Goal: Task Accomplishment & Management: Manage account settings

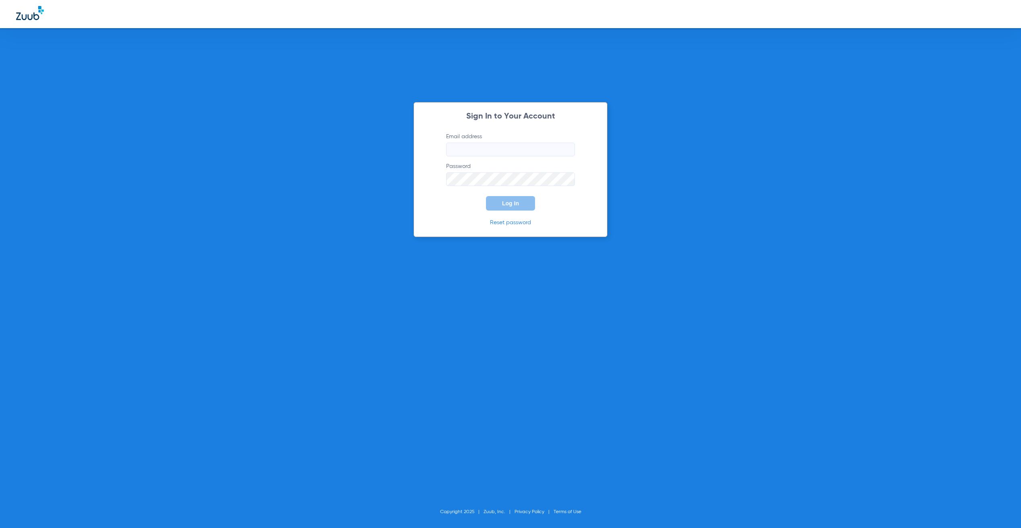
click at [487, 144] on input "Email address" at bounding box center [510, 150] width 129 height 14
type input "[PERSON_NAME][EMAIL_ADDRESS][PERSON_NAME][DOMAIN_NAME]"
click at [503, 206] on span "Log In" at bounding box center [510, 203] width 17 height 6
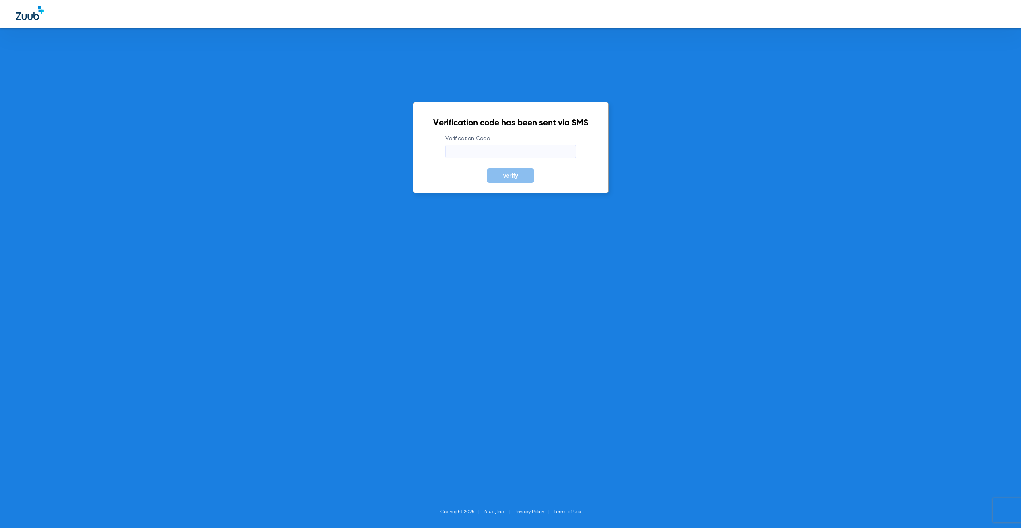
click at [471, 156] on input "Verification Code" at bounding box center [510, 152] width 131 height 14
type input "587393"
click at [487, 169] on button "Verify" at bounding box center [510, 176] width 47 height 14
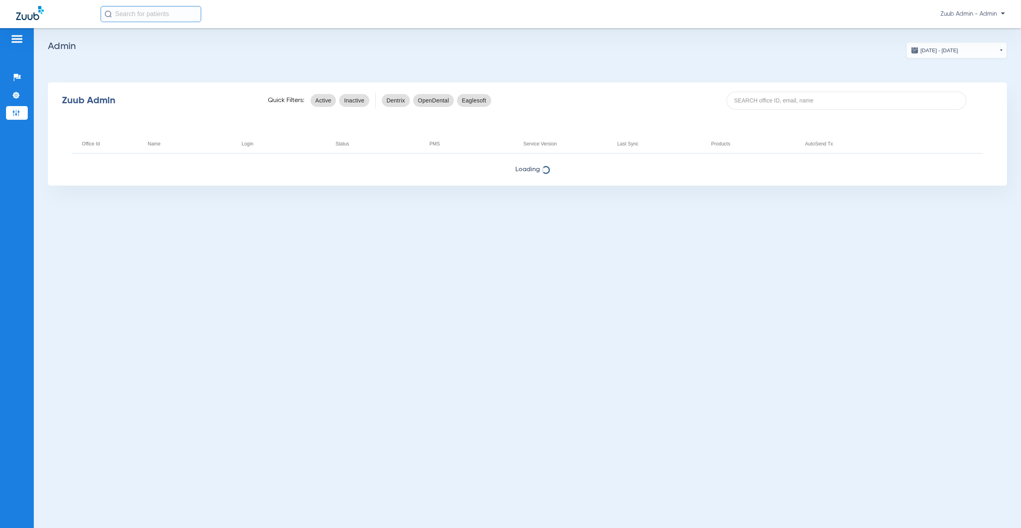
click at [900, 90] on div "Zuub Admin Quick Filters: Active Inactive Dentrix OpenDental Eaglesoft" at bounding box center [527, 100] width 959 height 32
click at [895, 99] on input at bounding box center [846, 101] width 240 height 18
paste input "17006765"
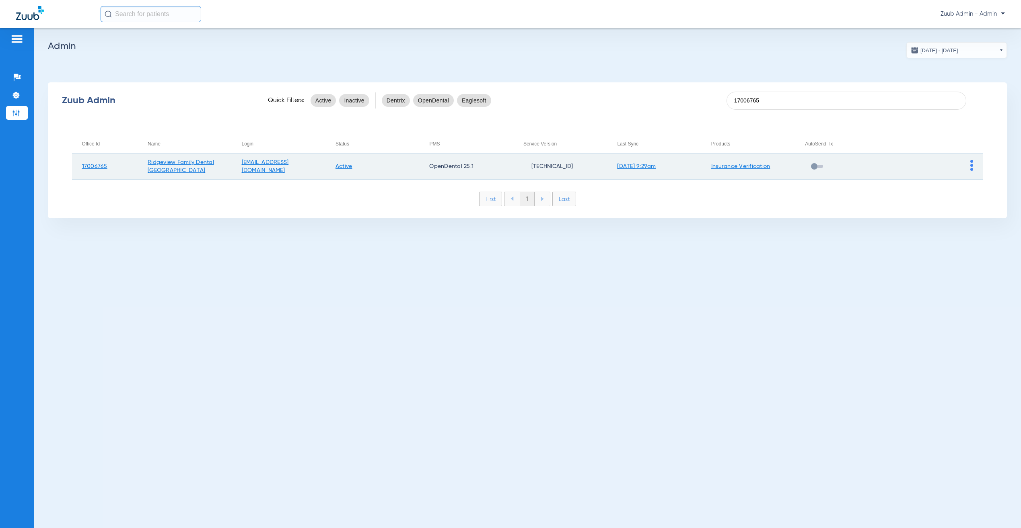
type input "17006765"
click at [973, 162] on td at bounding box center [936, 167] width 94 height 26
click at [972, 162] on img at bounding box center [971, 165] width 3 height 11
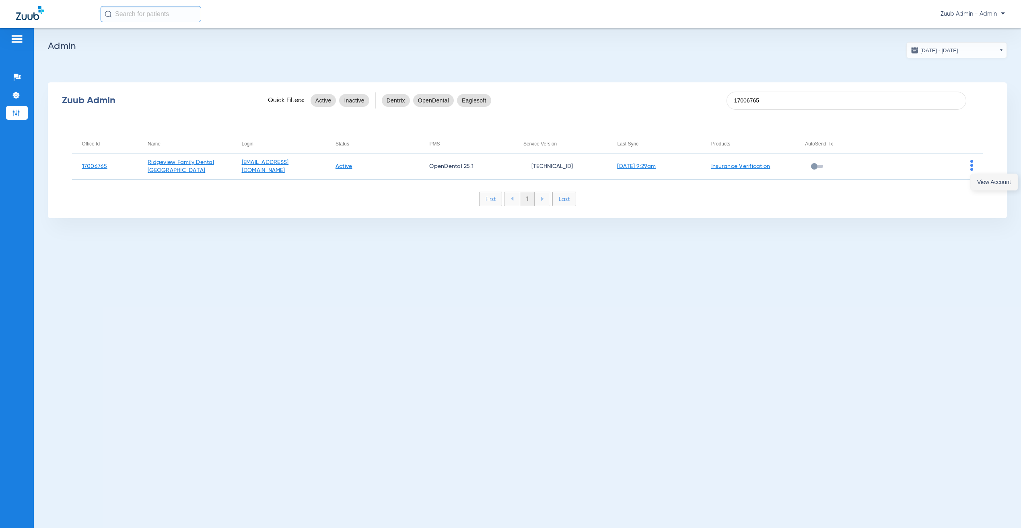
click at [982, 179] on span "View Account" at bounding box center [994, 182] width 34 height 6
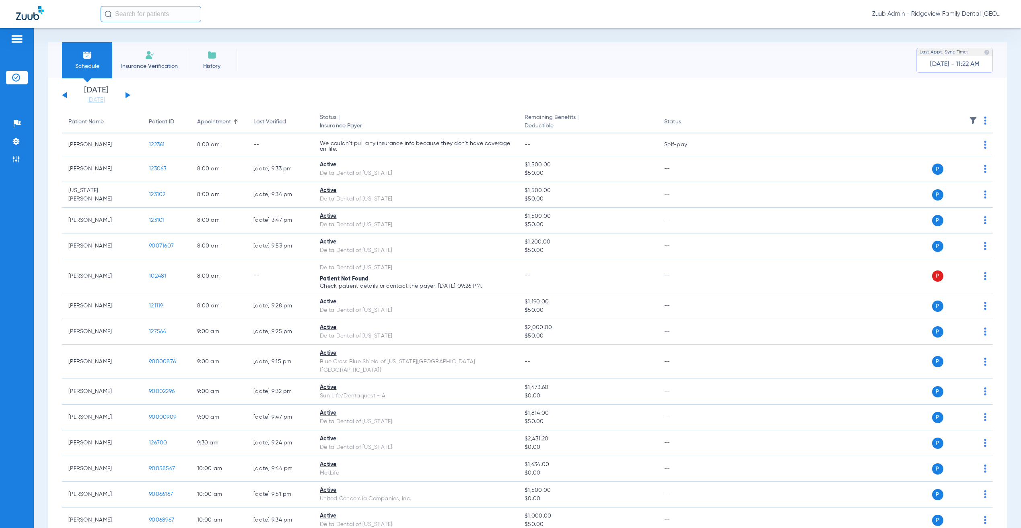
click at [173, 10] on input "text" at bounding box center [151, 14] width 101 height 16
paste input "90001997"
type input "90001997"
click at [161, 39] on td "90001997" at bounding box center [176, 42] width 31 height 11
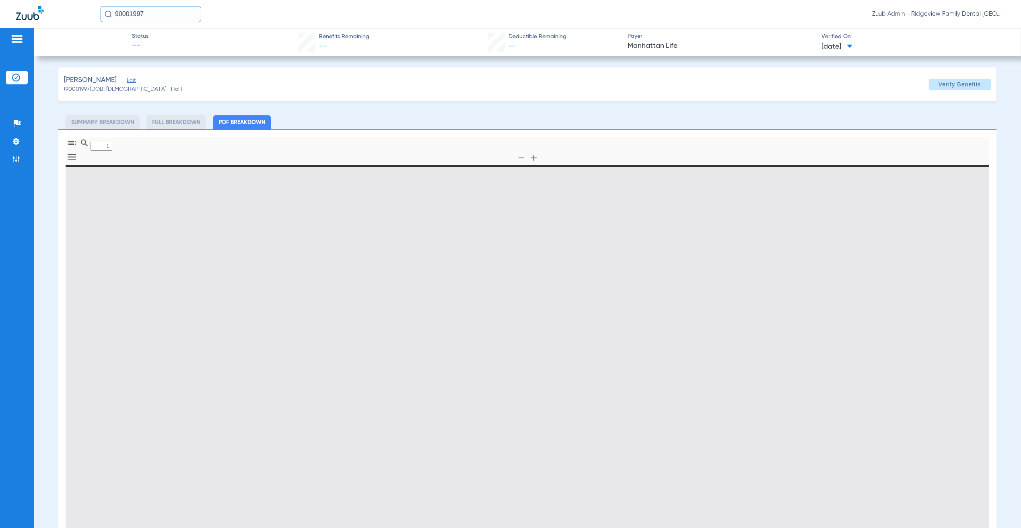
type input "0"
select select "page-width"
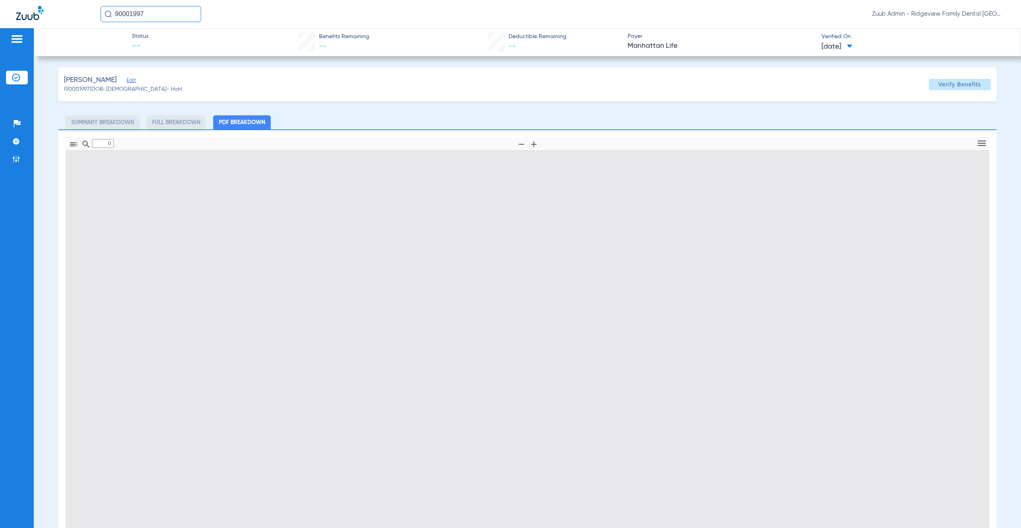
type input "1"
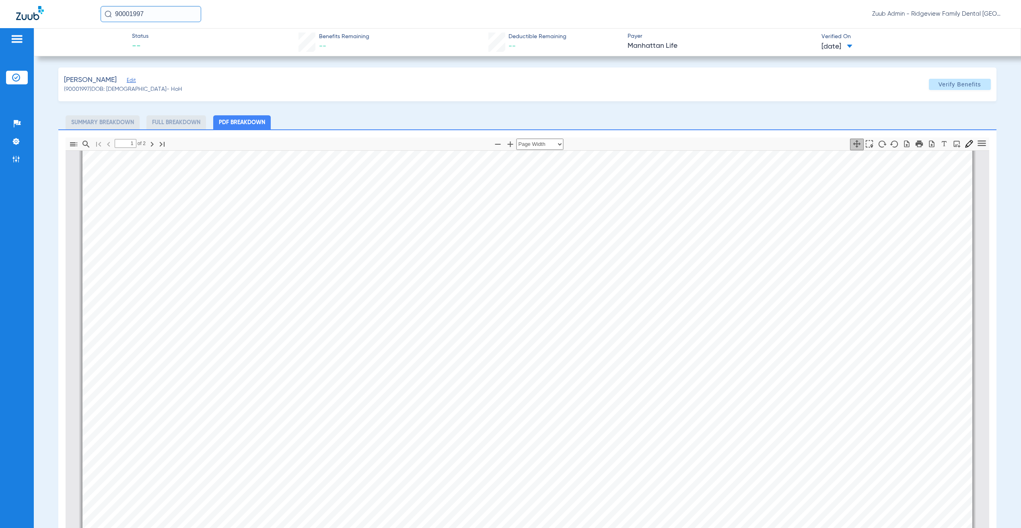
paste input "123653"
type input "123653"
click at [156, 16] on input "123653" at bounding box center [151, 14] width 101 height 16
click at [146, 43] on td "[PERSON_NAME]" at bounding box center [132, 42] width 64 height 11
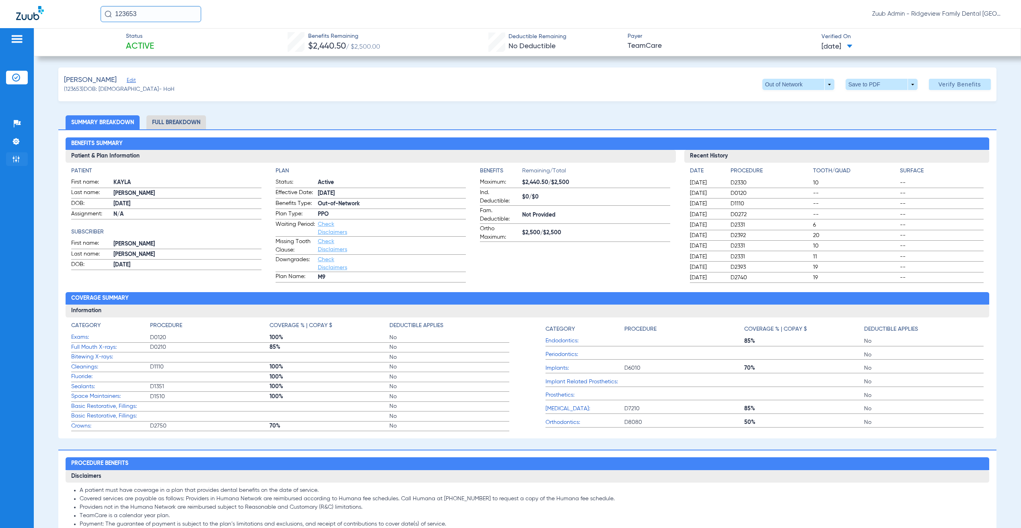
click at [24, 157] on li "Admin" at bounding box center [17, 159] width 22 height 14
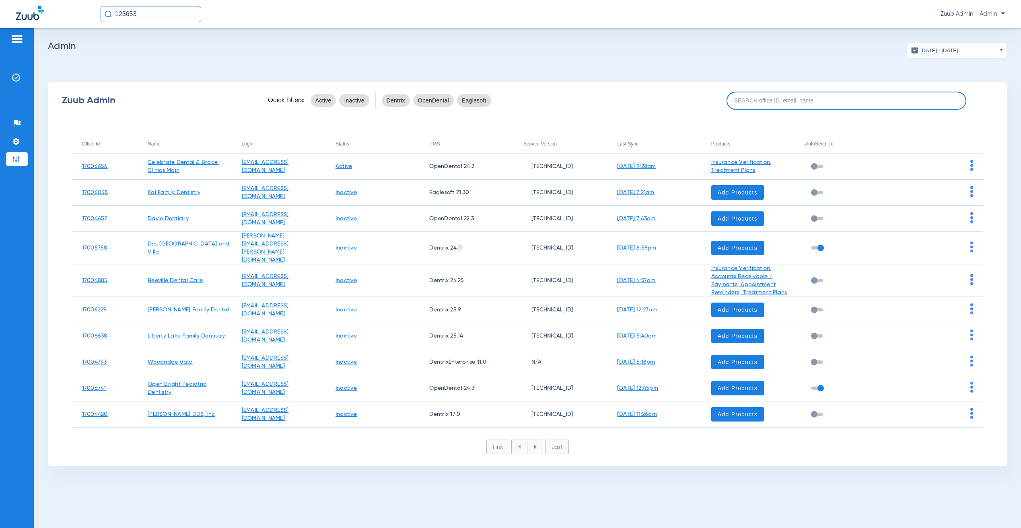
click at [852, 109] on input at bounding box center [846, 101] width 240 height 18
paste input "17005949"
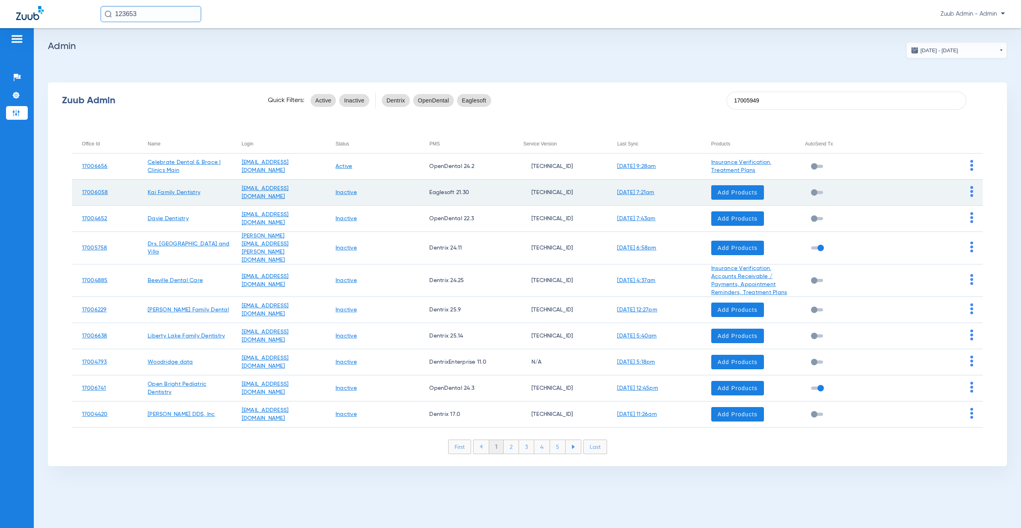
type input "17005949"
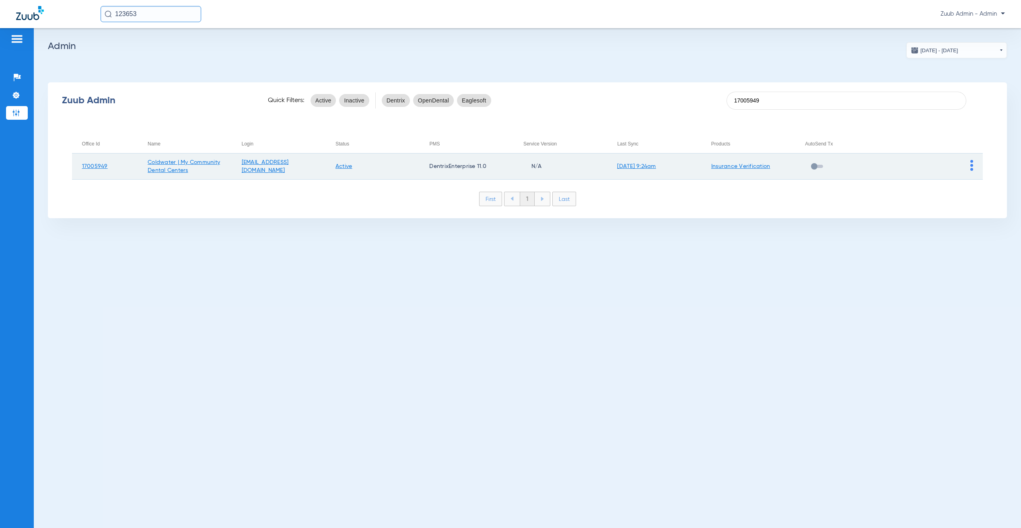
click at [972, 164] on img at bounding box center [971, 165] width 3 height 11
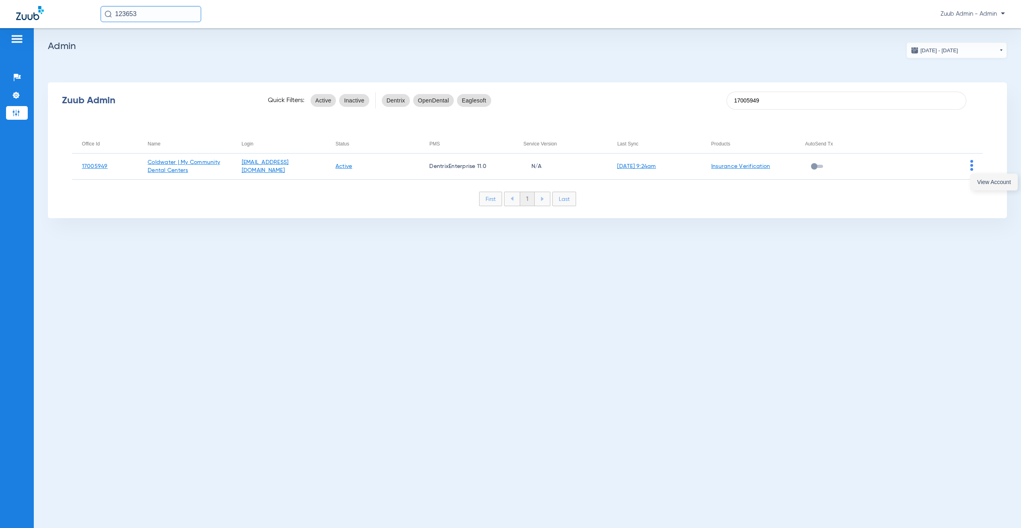
click at [977, 188] on button "View Account" at bounding box center [993, 182] width 47 height 16
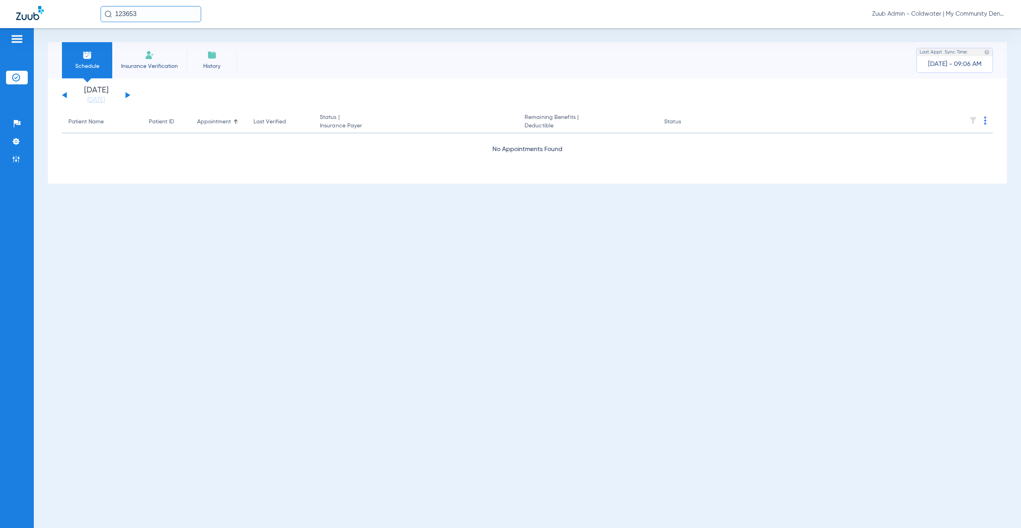
click at [159, 24] on div "123653 Zuub Admin - [GEOGRAPHIC_DATA] | My Community Dental Centers" at bounding box center [510, 14] width 1021 height 28
click at [159, 23] on div "123653 Zuub Admin - [GEOGRAPHIC_DATA] | My Community Dental Centers" at bounding box center [510, 14] width 1021 height 28
click at [154, 17] on input "123653" at bounding box center [151, 14] width 101 height 16
paste input "370200"
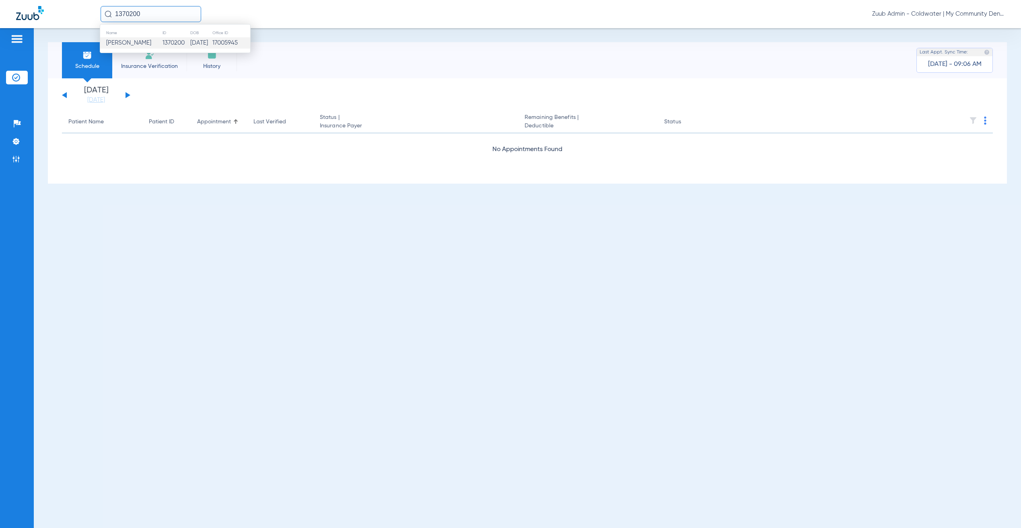
type input "1370200"
click at [199, 43] on td "[DATE]" at bounding box center [201, 42] width 22 height 11
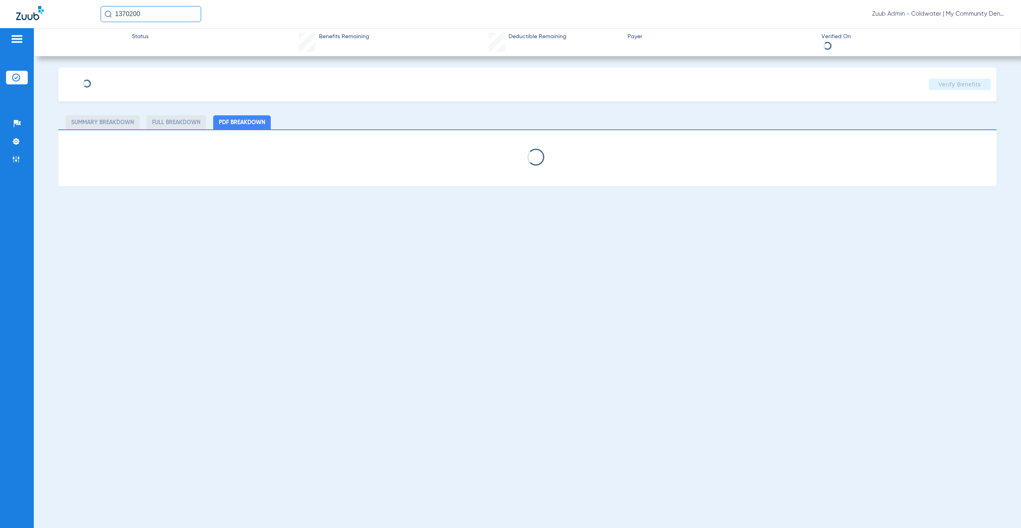
select select "page-width"
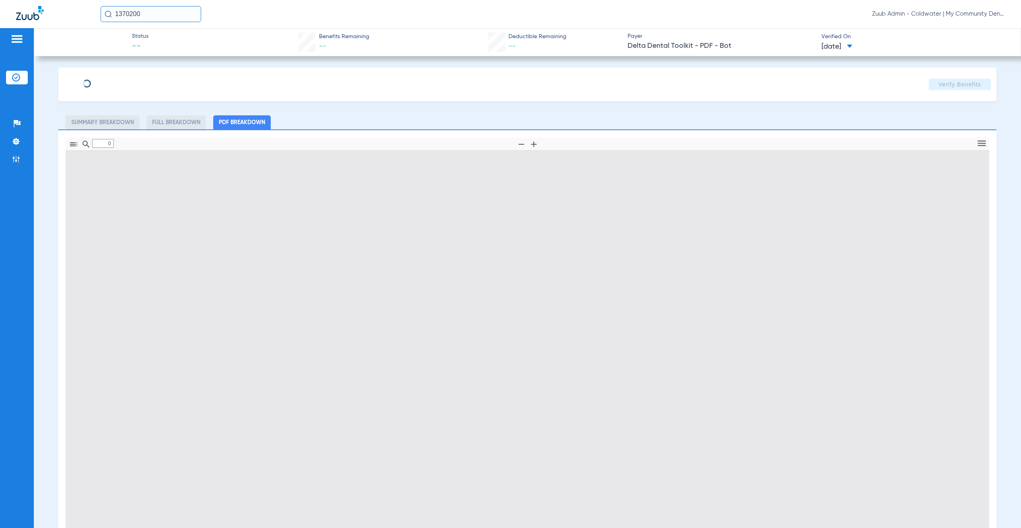
type input "1"
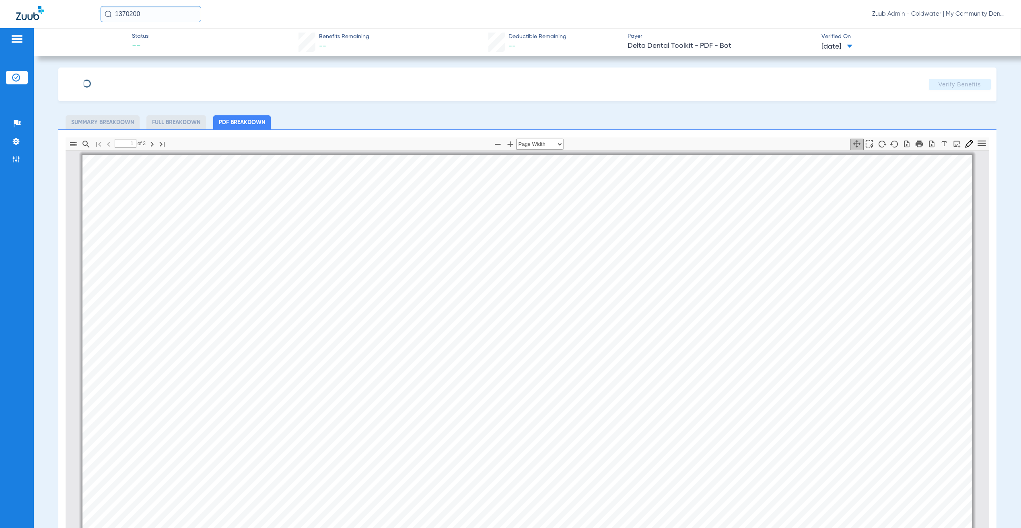
scroll to position [4, 0]
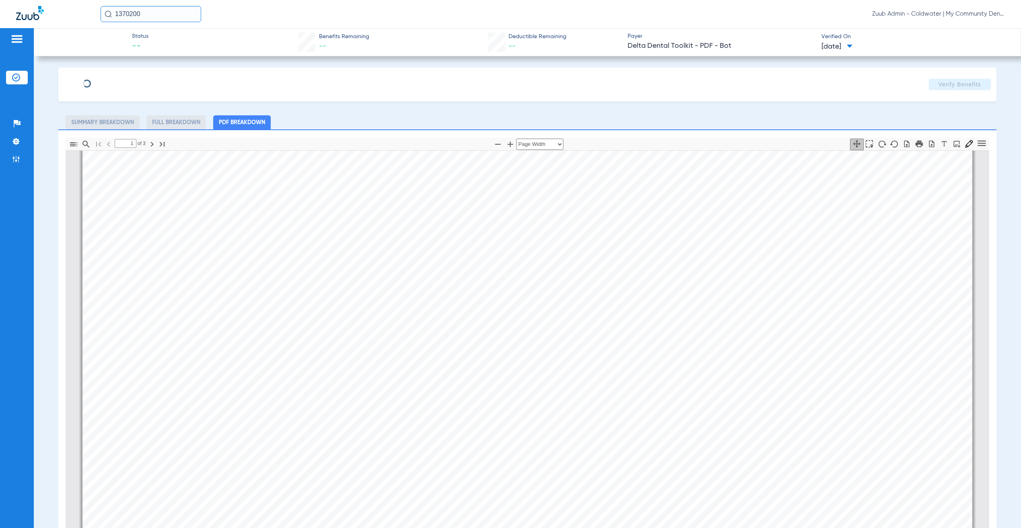
type input "[PERSON_NAME]"
type input "Fitch"
type input "[DATE]"
type input "364880536"
type input "64950001"
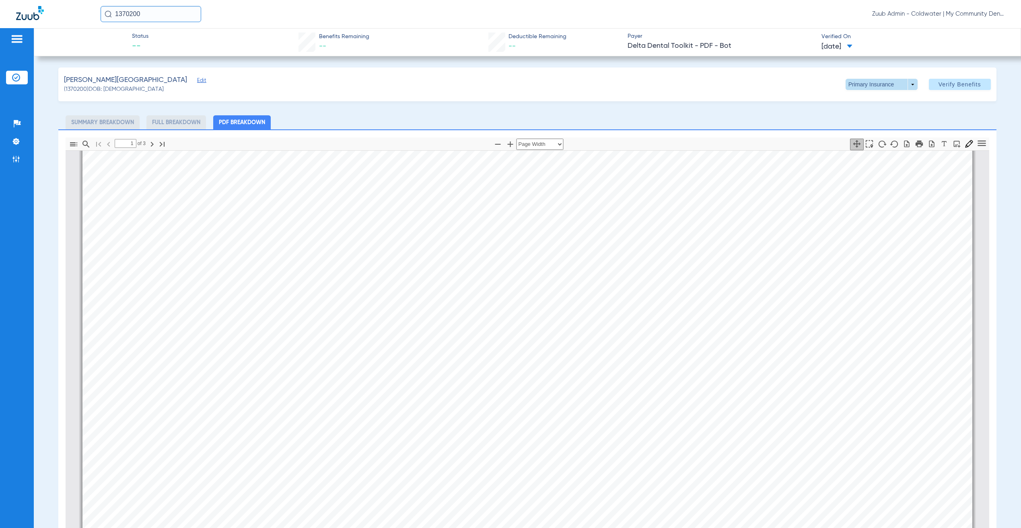
click at [872, 84] on span at bounding box center [881, 84] width 19 height 19
drag, startPoint x: 552, startPoint y: 105, endPoint x: 544, endPoint y: 106, distance: 8.1
click at [552, 105] on div at bounding box center [510, 264] width 1021 height 528
click at [197, 78] on span "Edit" at bounding box center [200, 82] width 7 height 8
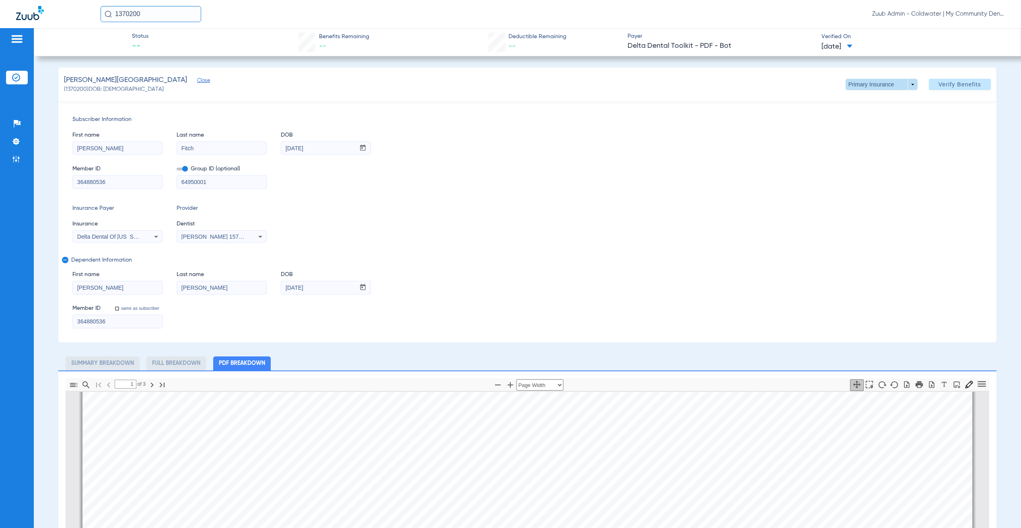
click at [872, 88] on span at bounding box center [881, 84] width 19 height 19
click at [863, 119] on span "Secondary Insurance" at bounding box center [869, 117] width 53 height 6
type input "[PERSON_NAME]"
type input "[DATE]"
type input "7369179950"
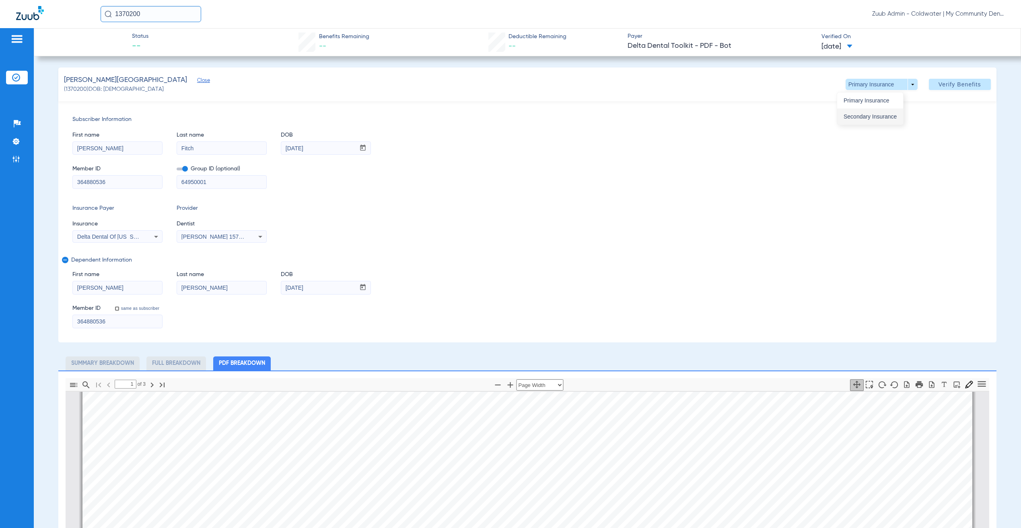
type input "0937600111"
type input "7369179950"
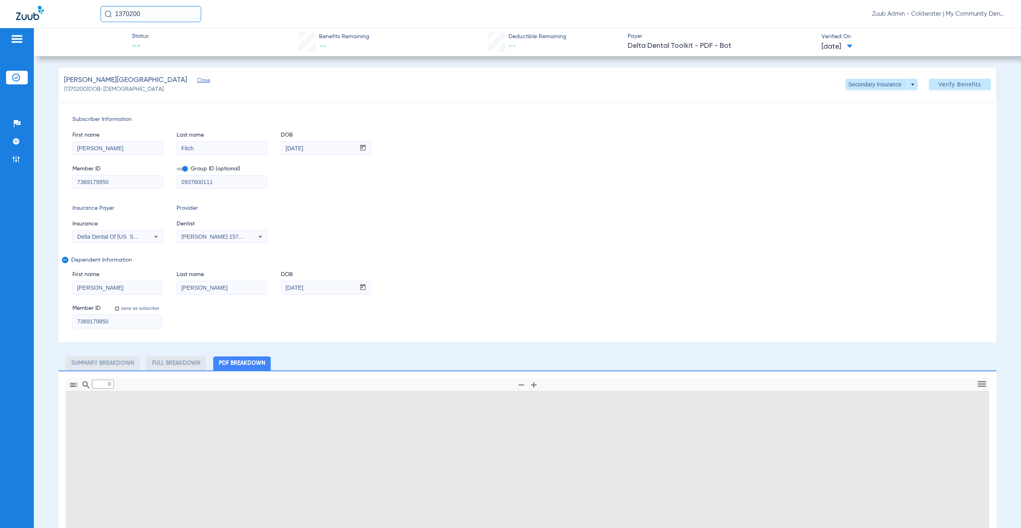
type input "1"
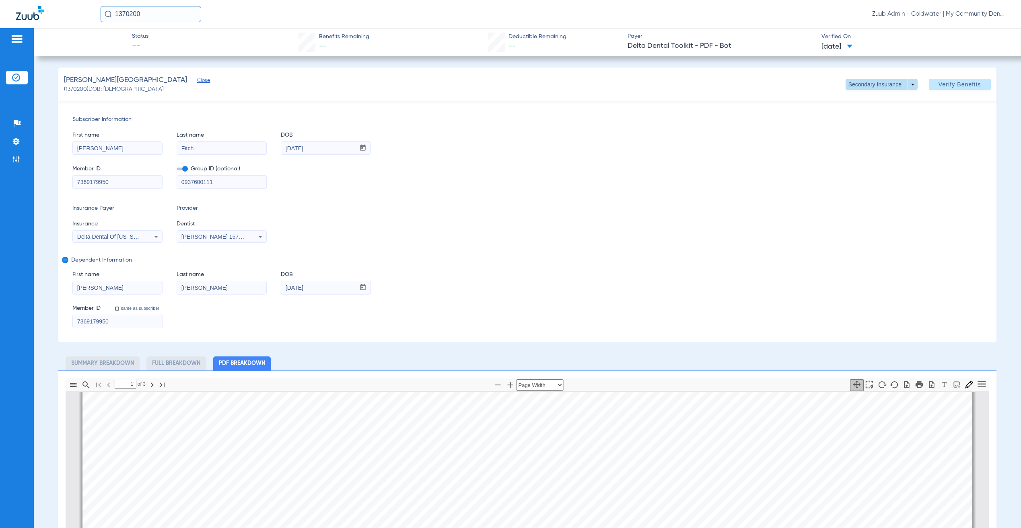
click at [896, 86] on span at bounding box center [881, 84] width 72 height 11
click at [886, 99] on span "Primary Insurance" at bounding box center [869, 101] width 53 height 6
type input "[PERSON_NAME]"
type input "[DATE]"
type input "364880536"
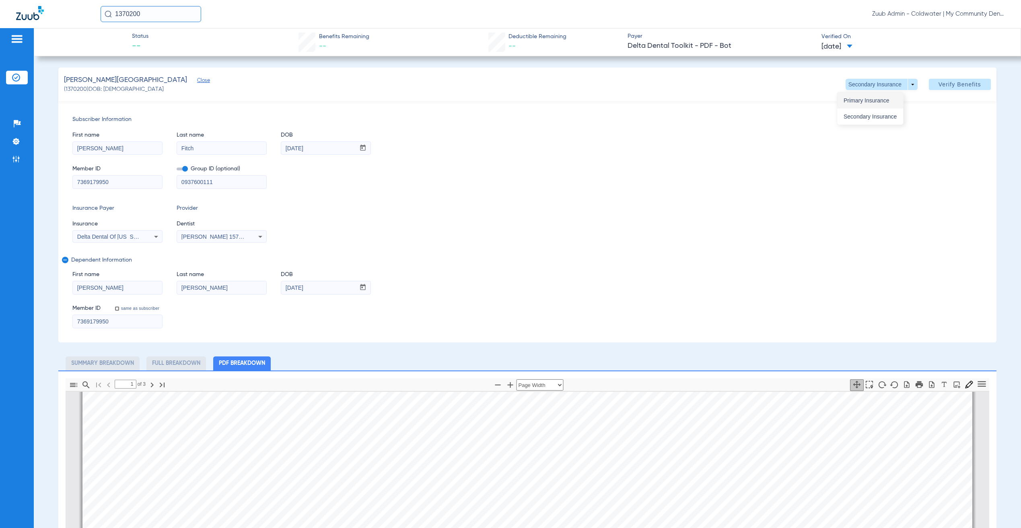
type input "64950001"
type input "364880536"
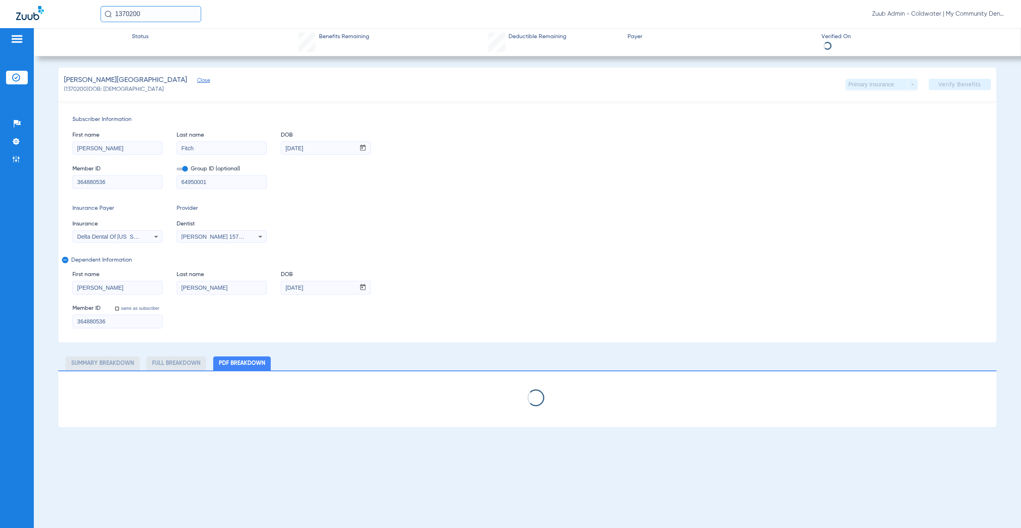
select select "page-width"
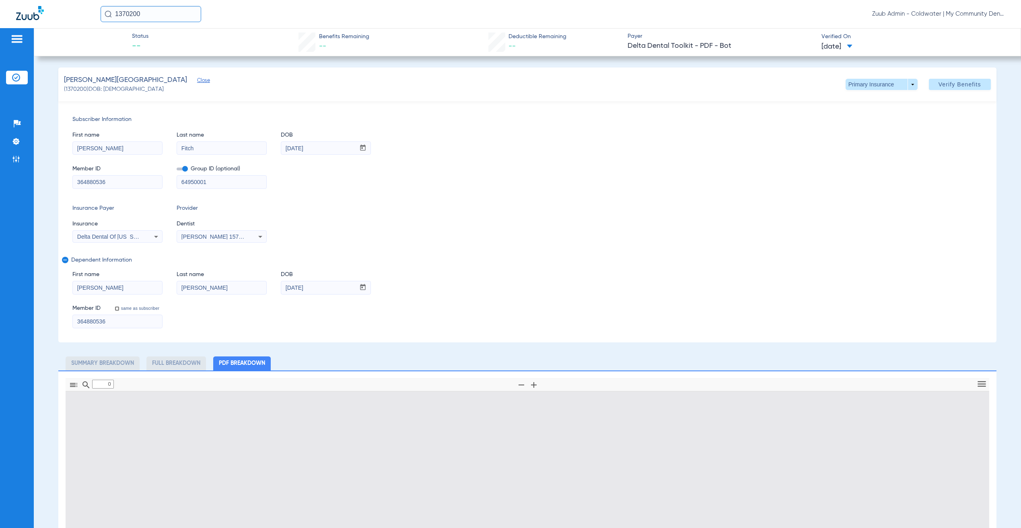
type input "1"
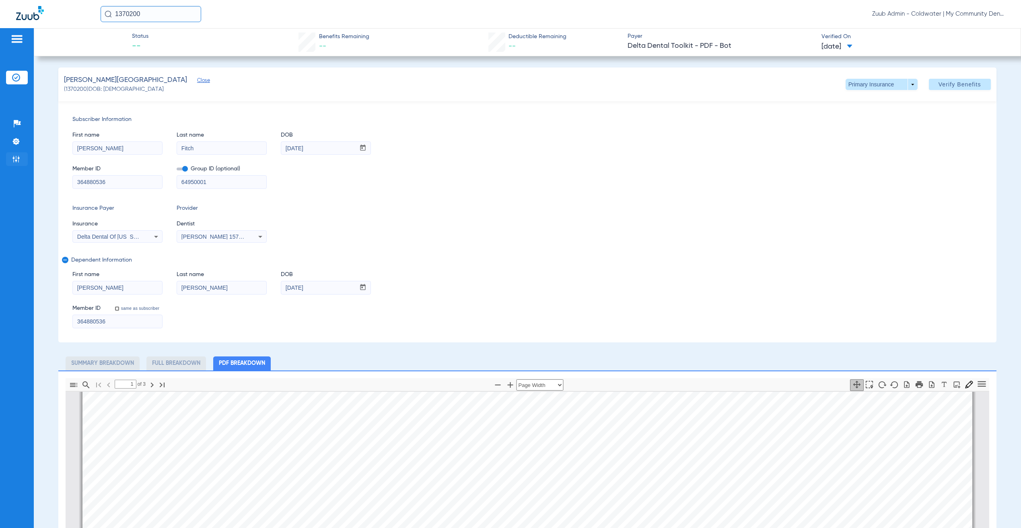
click at [18, 160] on img at bounding box center [16, 159] width 8 height 8
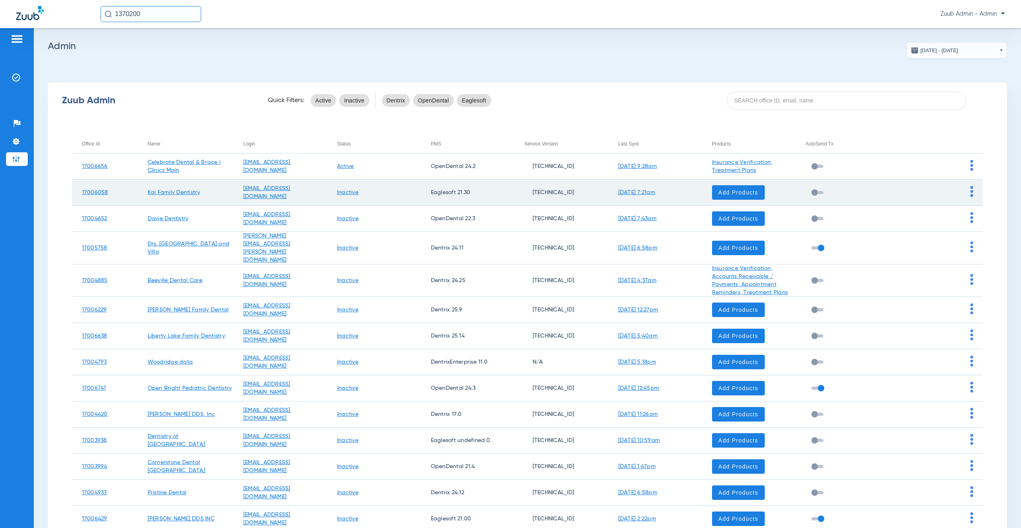
type input "1175508"
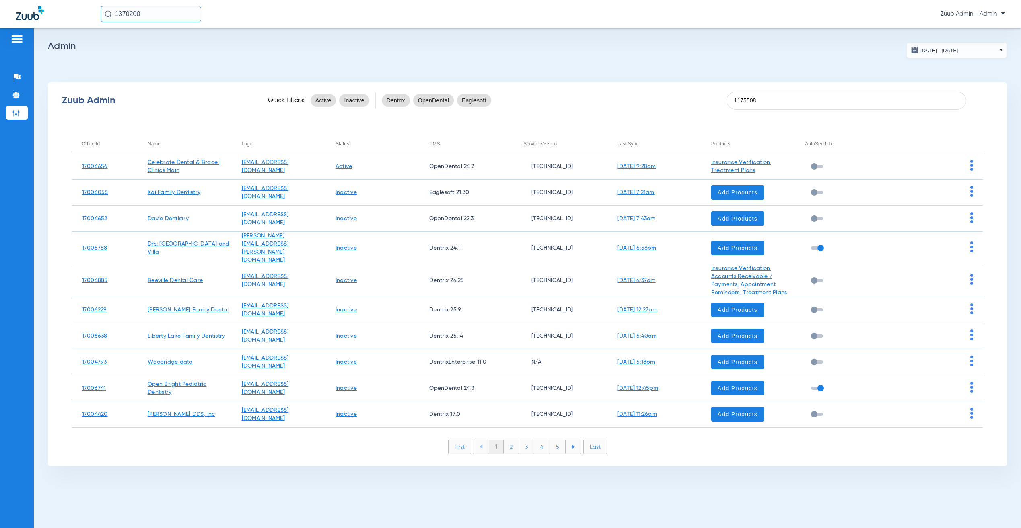
drag, startPoint x: 839, startPoint y: 109, endPoint x: 687, endPoint y: 90, distance: 153.1
click at [685, 95] on div "Zuub Admin Quick Filters: Active Inactive Dentrix OpenDental Eaglesoft 1175508" at bounding box center [527, 100] width 959 height 32
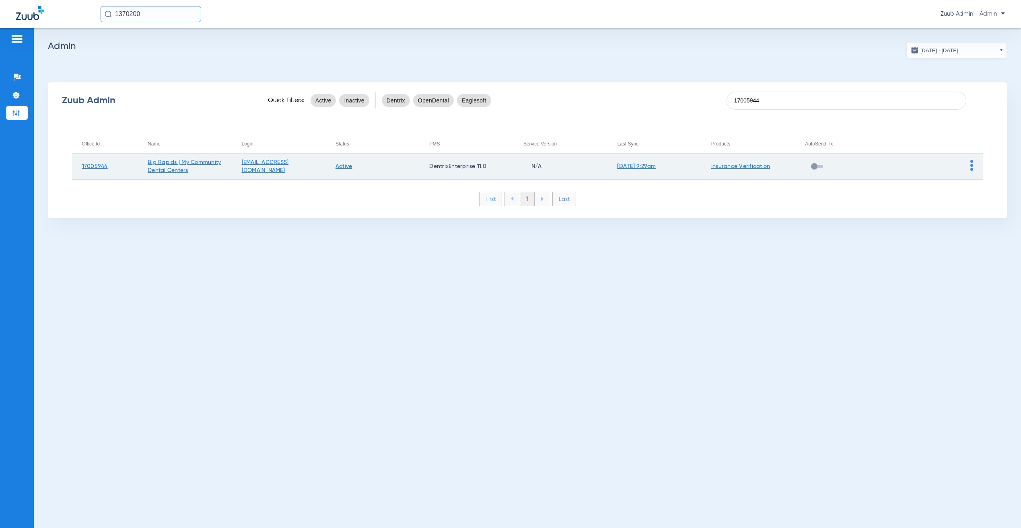
type input "17005944"
click at [972, 163] on img at bounding box center [971, 165] width 3 height 11
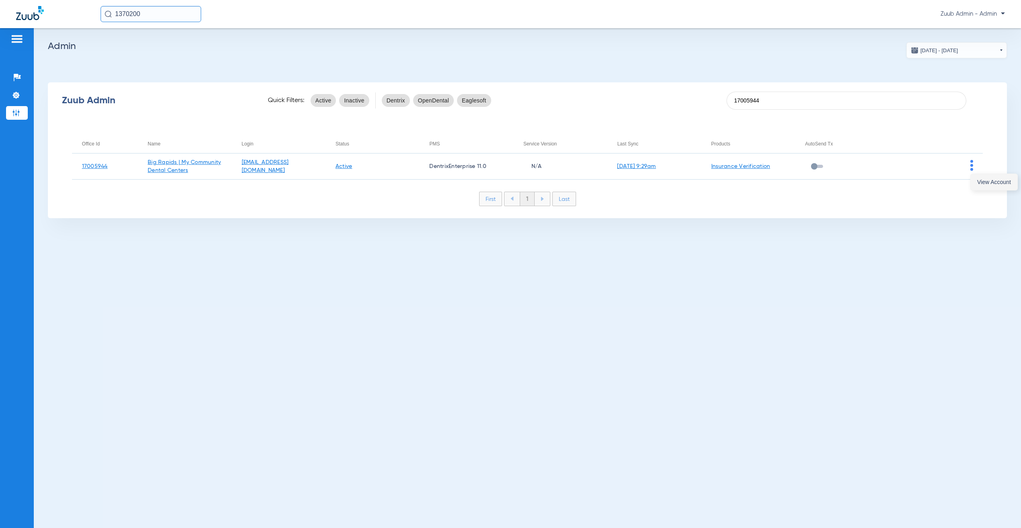
click at [995, 185] on span "View Account" at bounding box center [994, 182] width 34 height 6
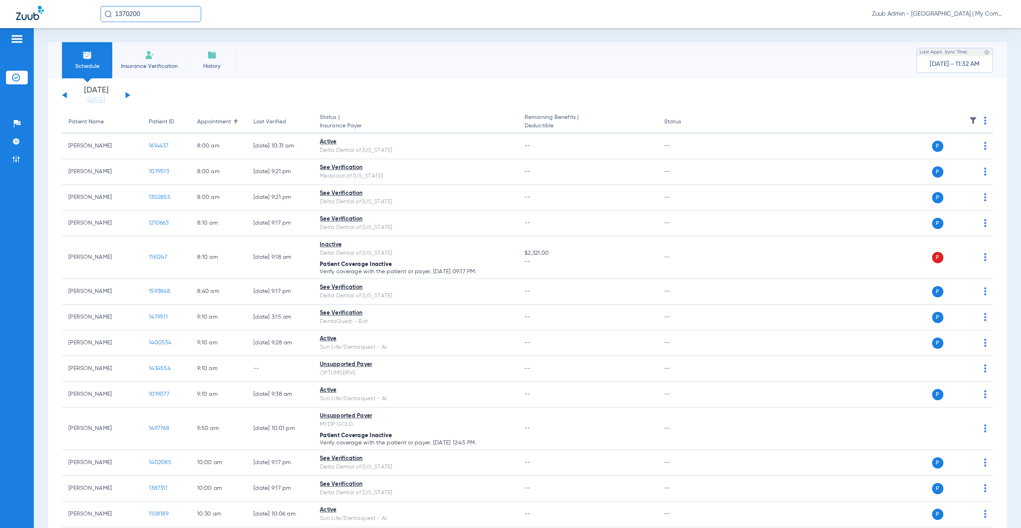
click at [183, 10] on input "1370200" at bounding box center [151, 14] width 101 height 16
paste input "175508"
type input "1175508"
drag, startPoint x: 152, startPoint y: 41, endPoint x: 5, endPoint y: 162, distance: 190.5
click at [151, 41] on span "[PERSON_NAME]" at bounding box center [128, 43] width 45 height 6
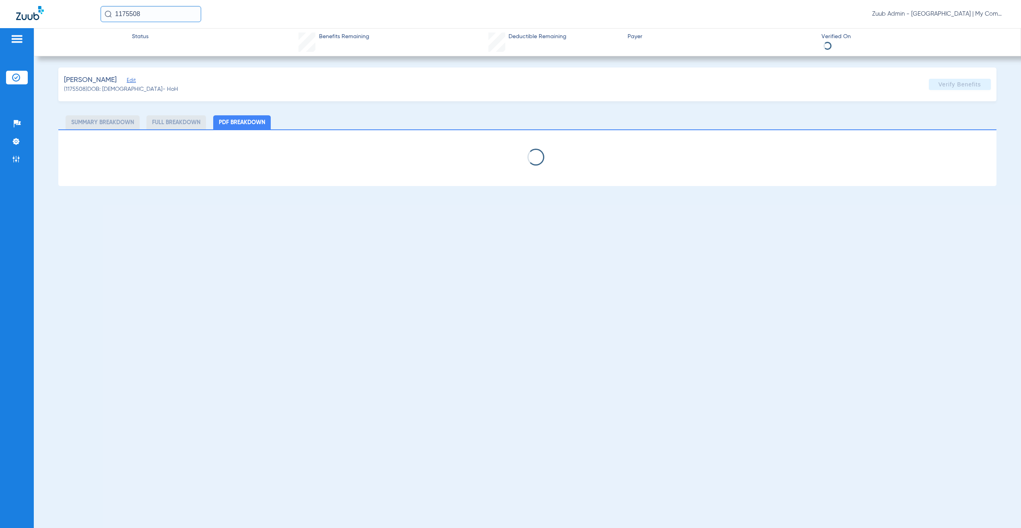
select select "page-width"
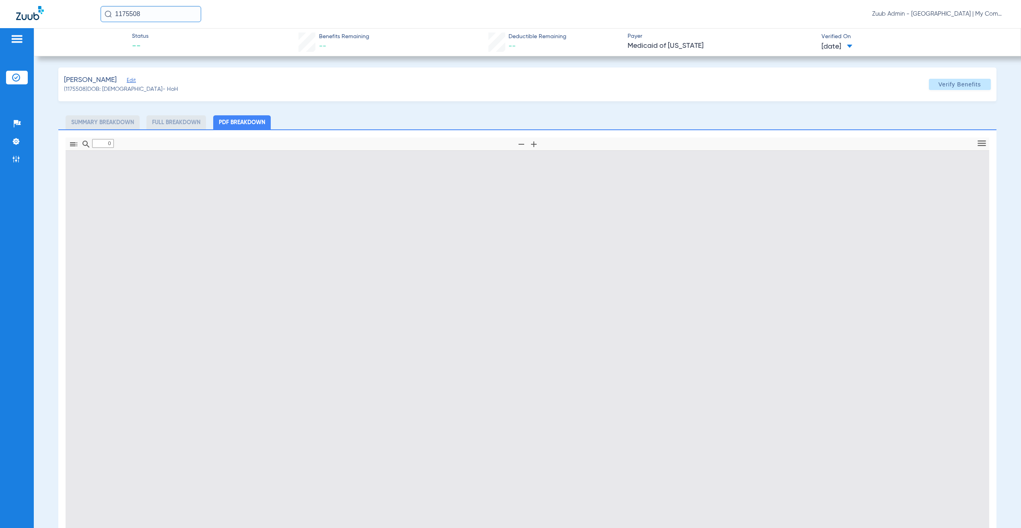
type input "1"
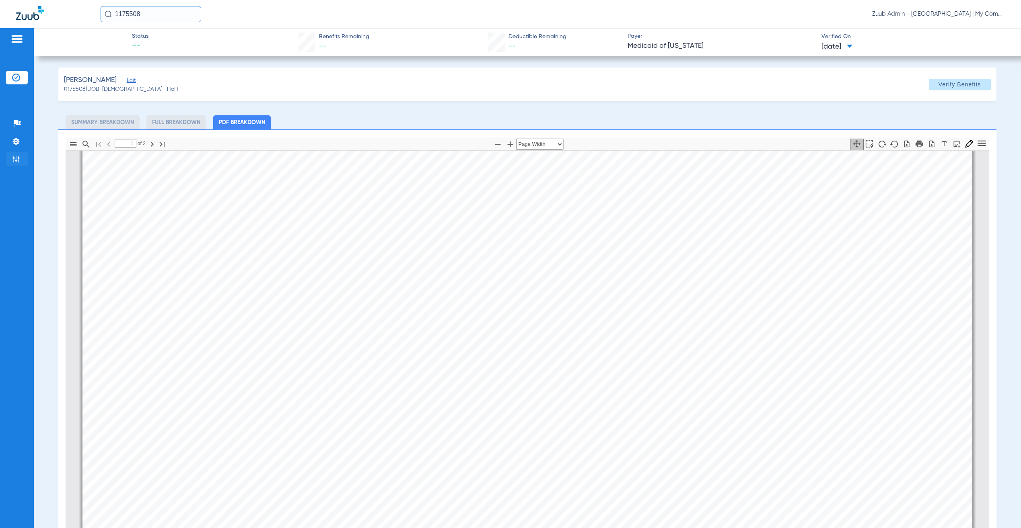
click at [12, 156] on img at bounding box center [16, 159] width 8 height 8
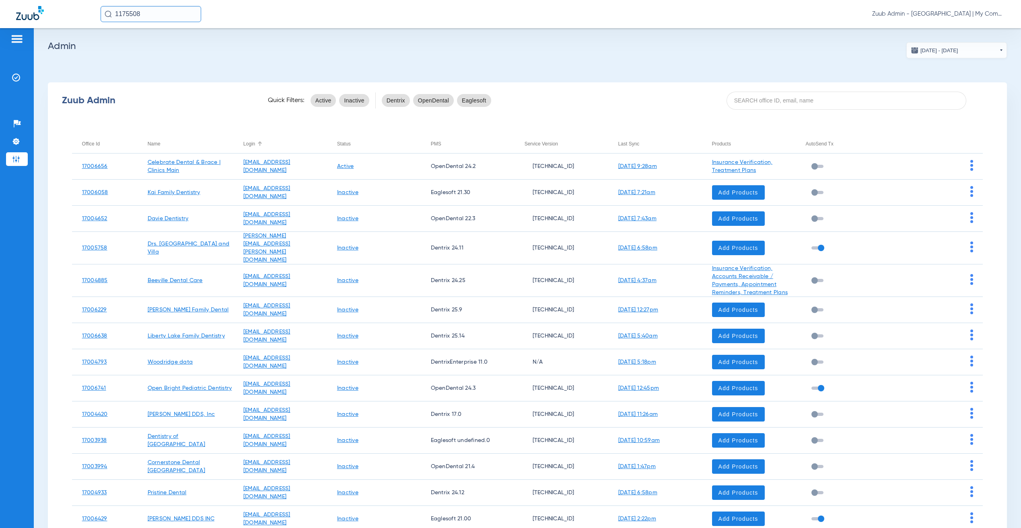
click at [746, 99] on input at bounding box center [846, 101] width 240 height 18
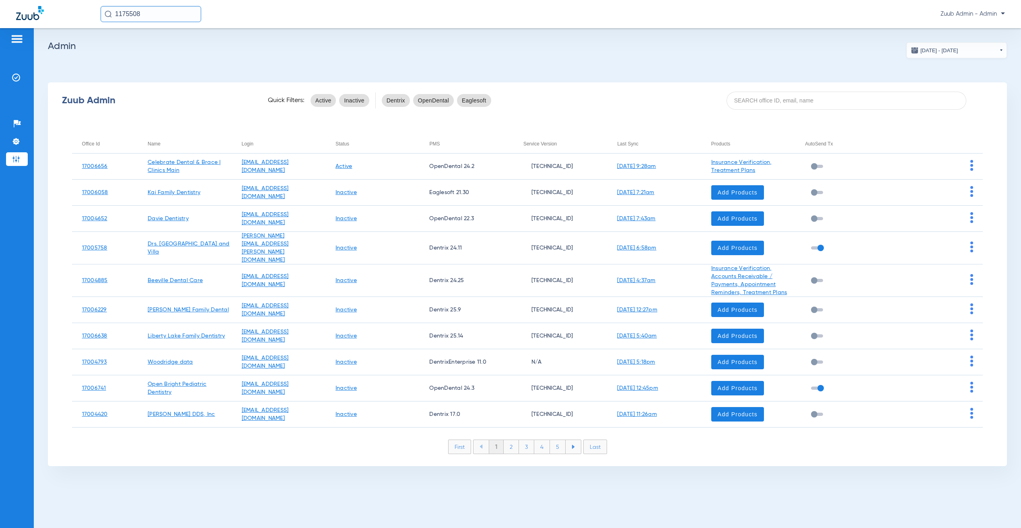
paste input "17005330"
type input "17005330"
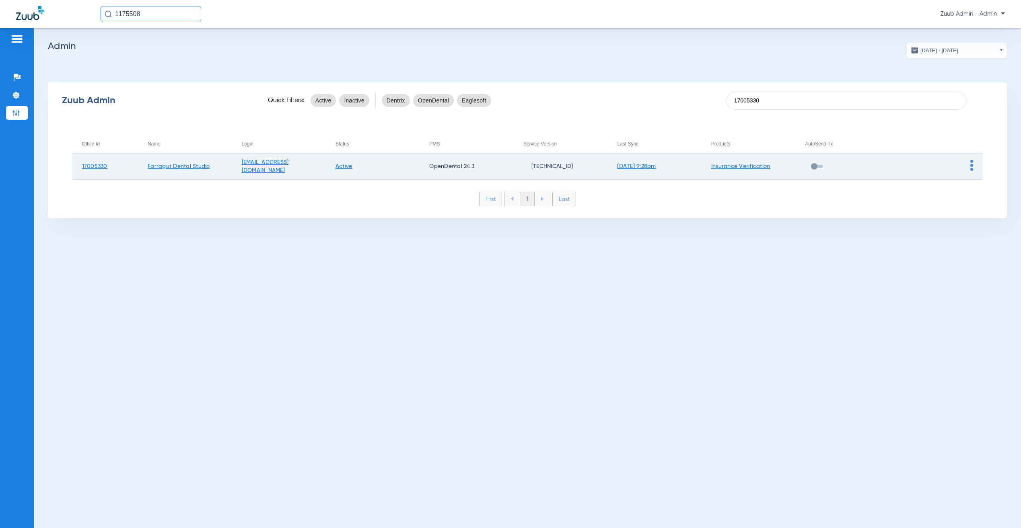
click at [969, 166] on td at bounding box center [936, 167] width 94 height 26
click at [972, 162] on img at bounding box center [971, 165] width 3 height 11
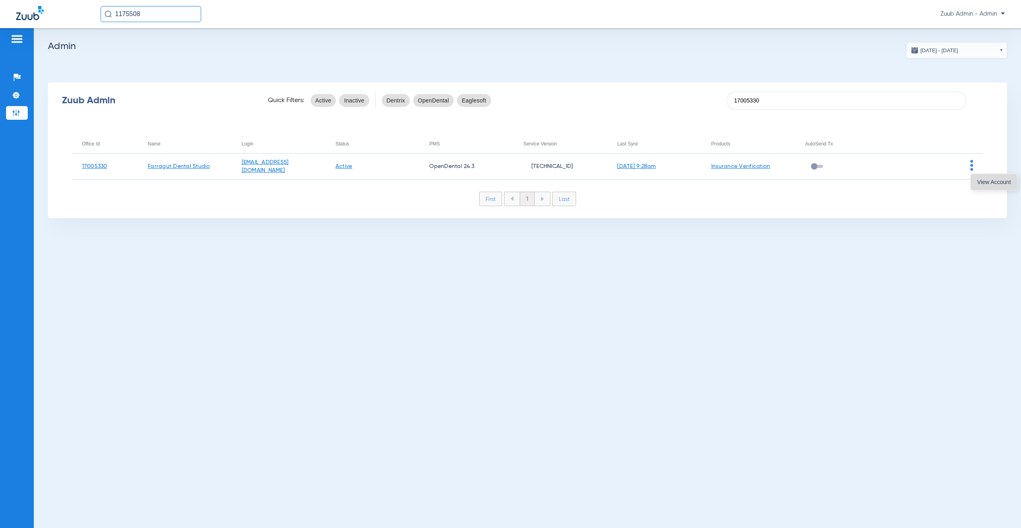
click at [995, 189] on button "View Account" at bounding box center [993, 182] width 47 height 16
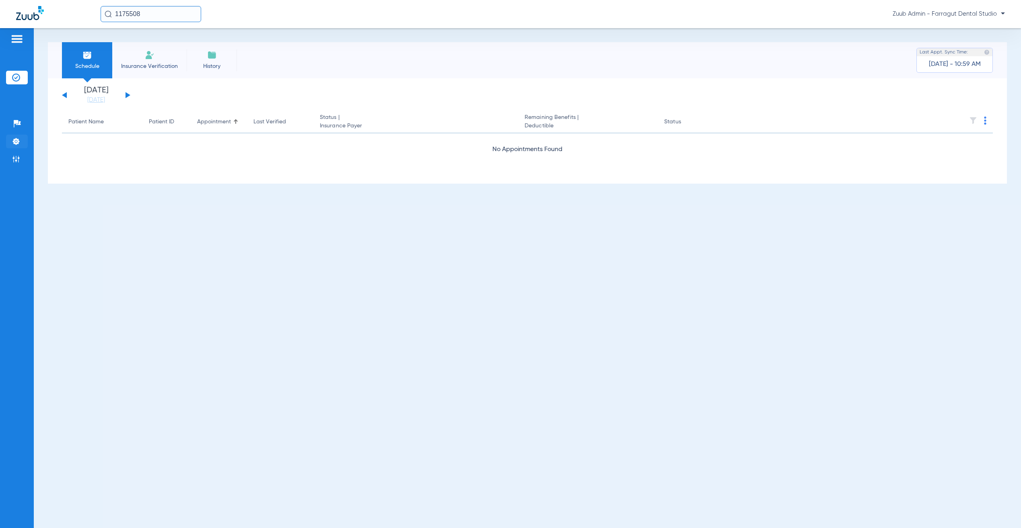
click at [20, 140] on img at bounding box center [16, 142] width 8 height 8
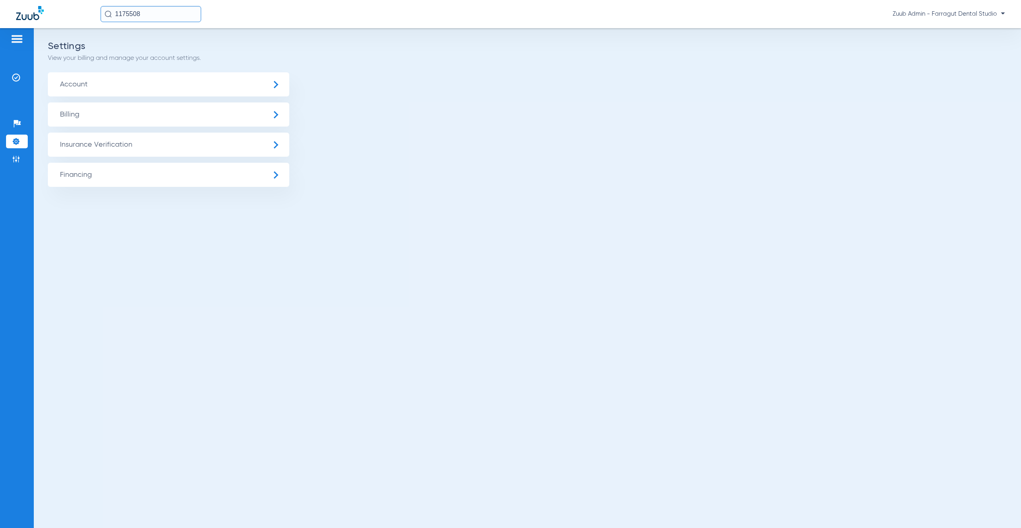
click at [79, 149] on span "Insurance Verification" at bounding box center [168, 145] width 241 height 24
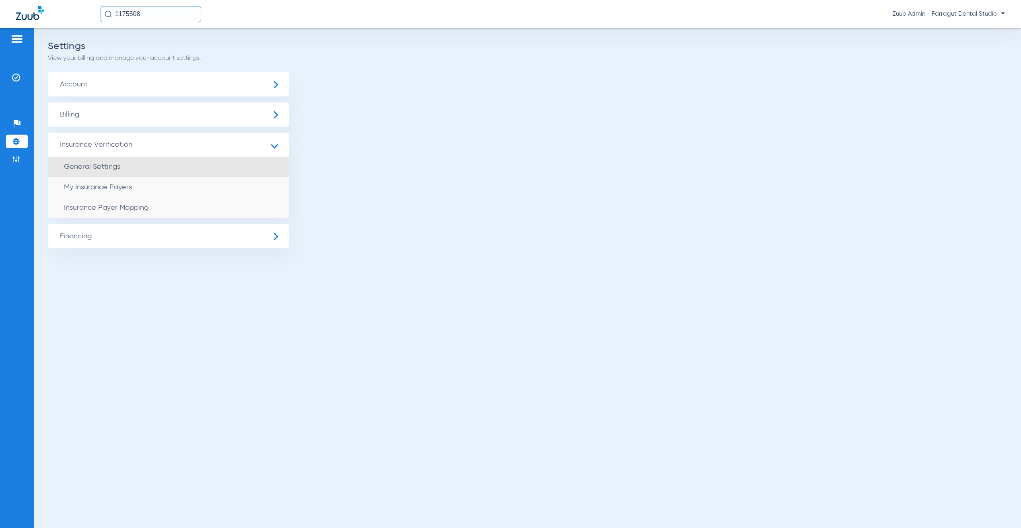
click at [92, 169] on span "General Settings" at bounding box center [92, 166] width 56 height 7
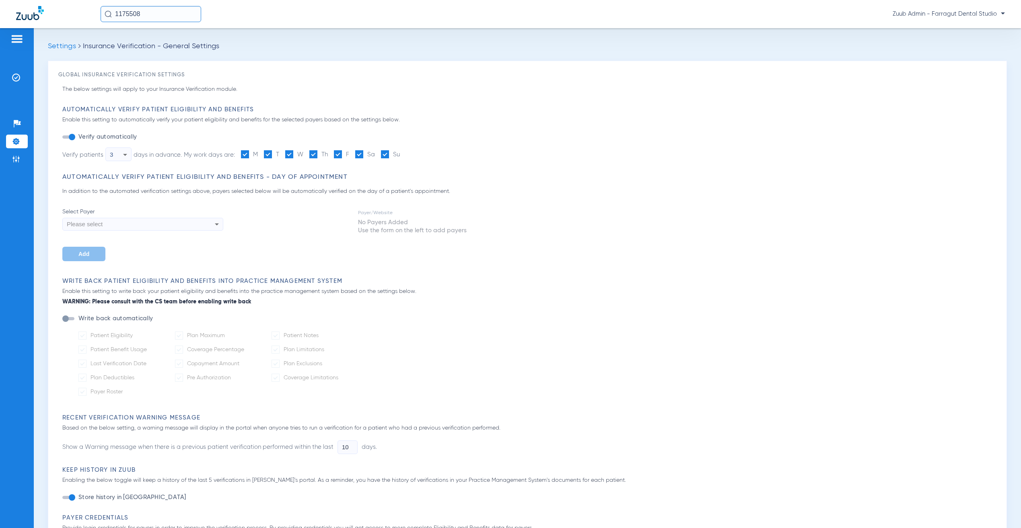
type input "2"
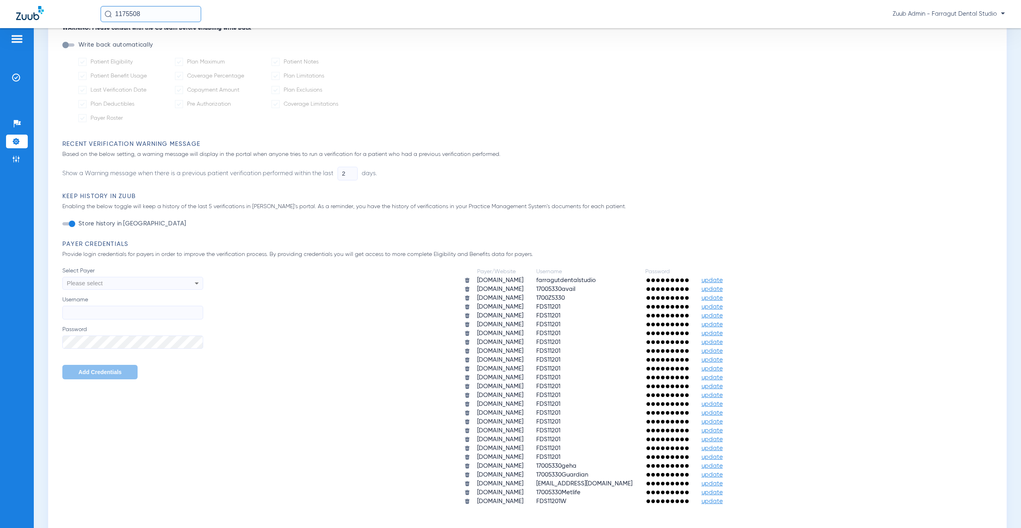
scroll to position [421, 0]
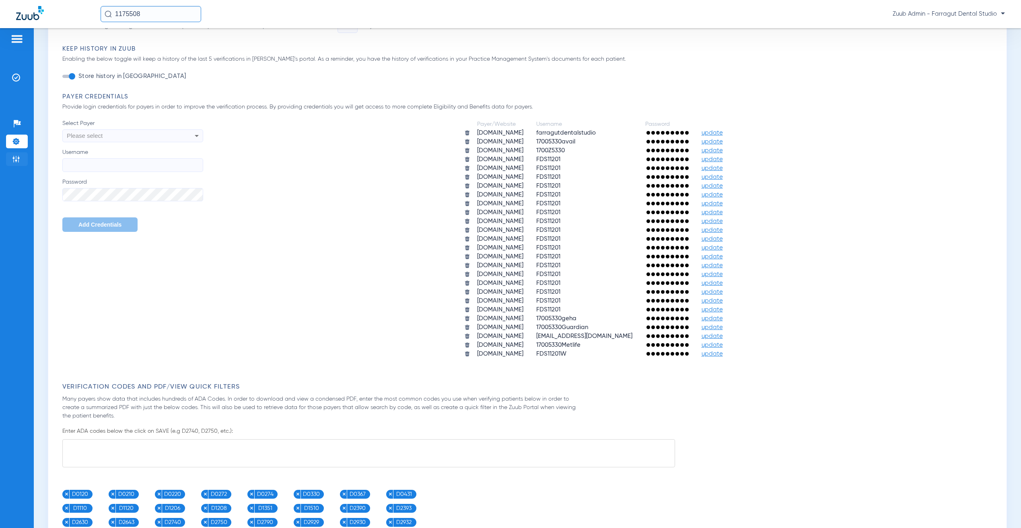
click at [17, 167] on ul "Help Center Settings Admin" at bounding box center [17, 145] width 22 height 57
click at [16, 159] on img at bounding box center [16, 159] width 8 height 8
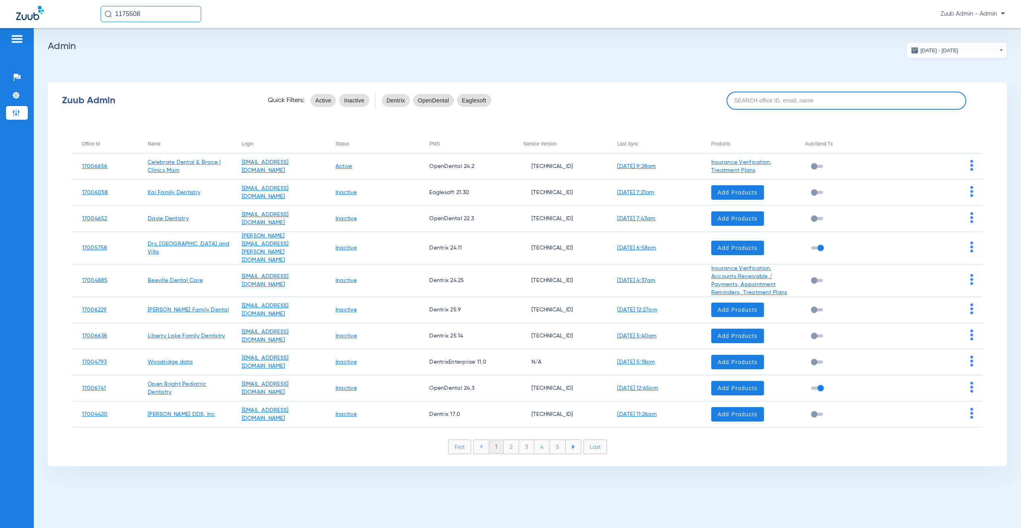
paste input "17004640"
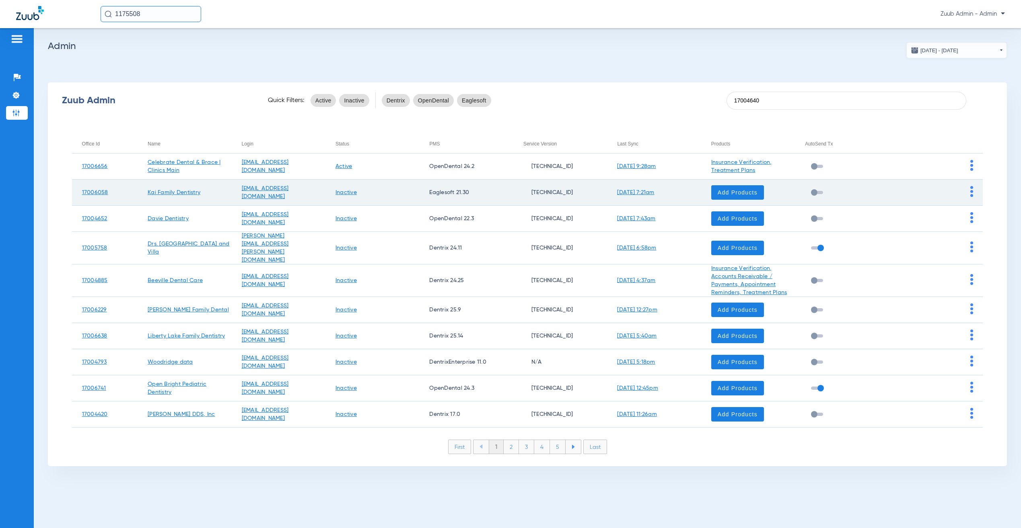
type input "17004640"
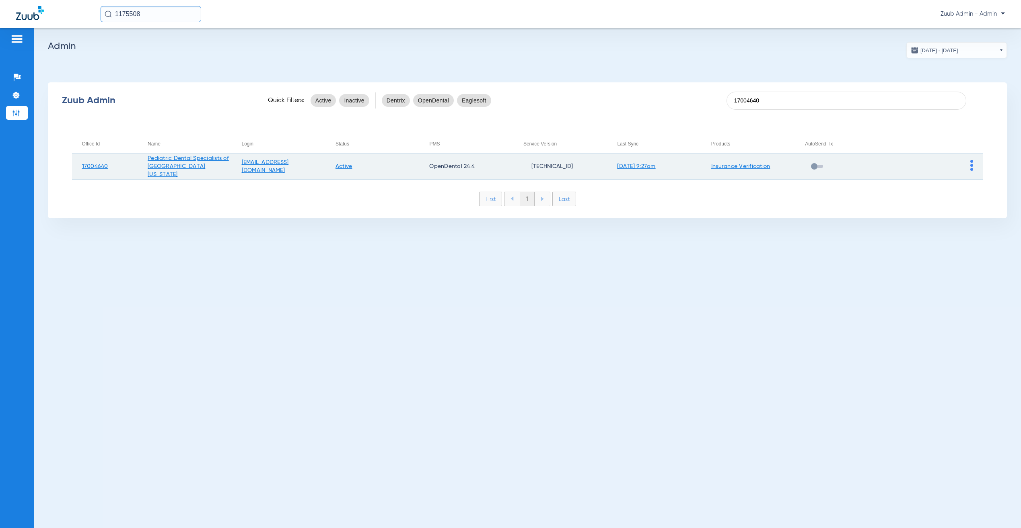
click at [969, 164] on td at bounding box center [936, 167] width 94 height 26
click at [970, 164] on img at bounding box center [971, 165] width 3 height 11
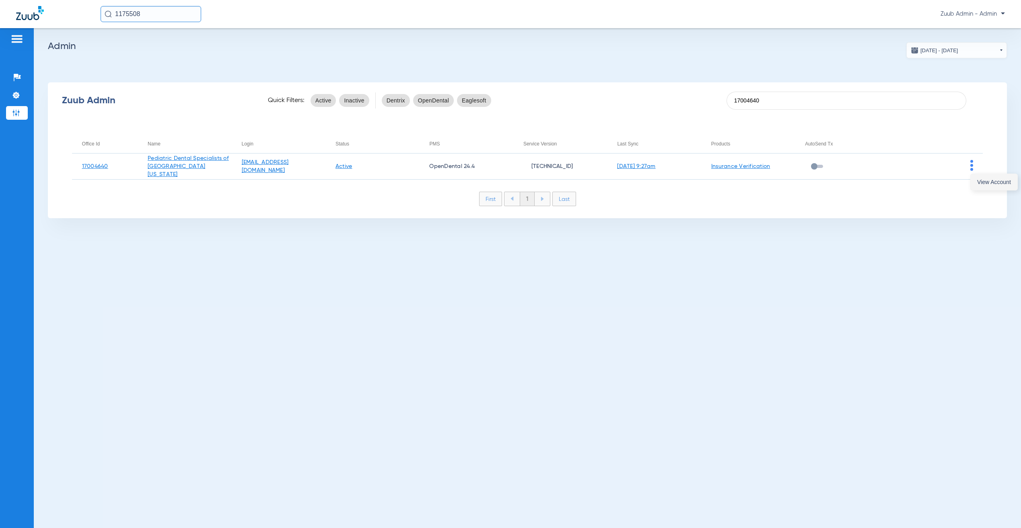
click at [980, 185] on button "View Account" at bounding box center [993, 182] width 47 height 16
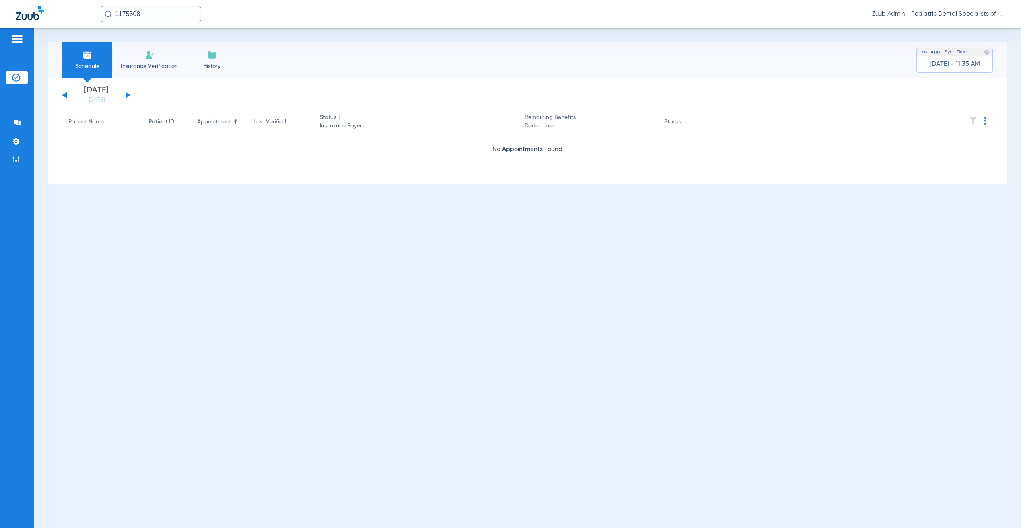
click at [126, 94] on button at bounding box center [127, 95] width 5 height 6
click at [127, 96] on button at bounding box center [127, 95] width 5 height 6
click at [125, 95] on div "Wednesday 06-18-2025 Thursday 06-19-2025 Friday 06-20-2025 Saturday 06-21-2025 …" at bounding box center [96, 95] width 68 height 18
click at [127, 95] on button at bounding box center [127, 95] width 5 height 6
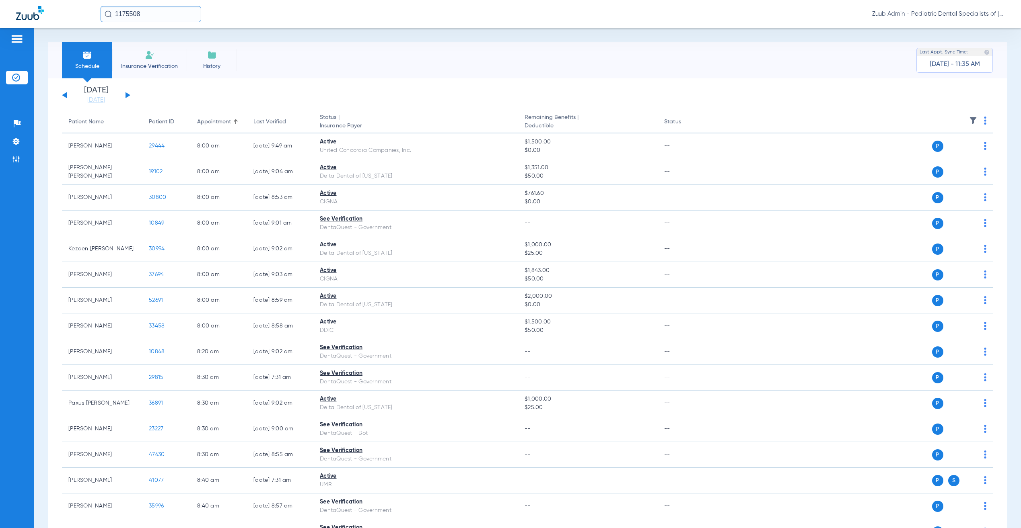
click at [969, 118] on img at bounding box center [973, 121] width 8 height 8
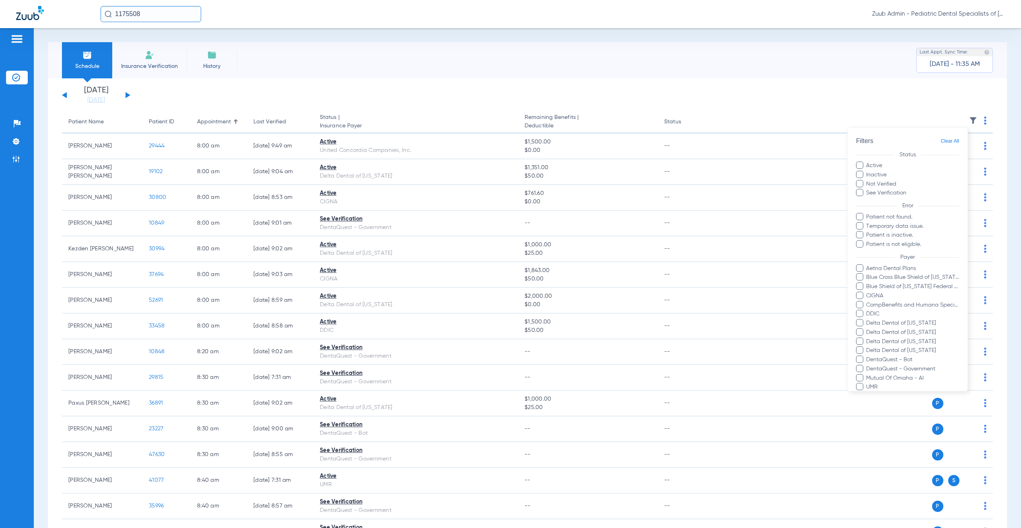
click at [523, 79] on div at bounding box center [510, 264] width 1021 height 528
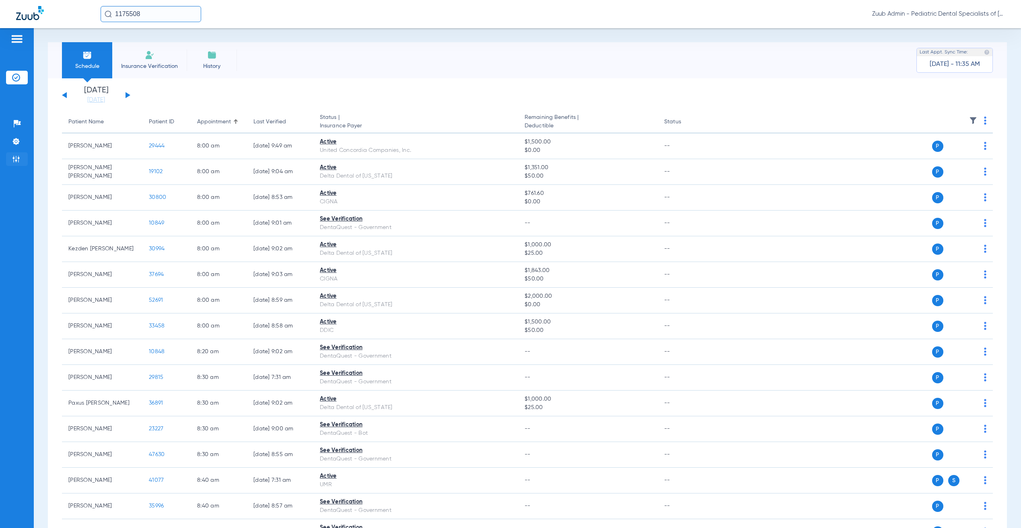
click at [22, 159] on li "Admin" at bounding box center [17, 159] width 22 height 14
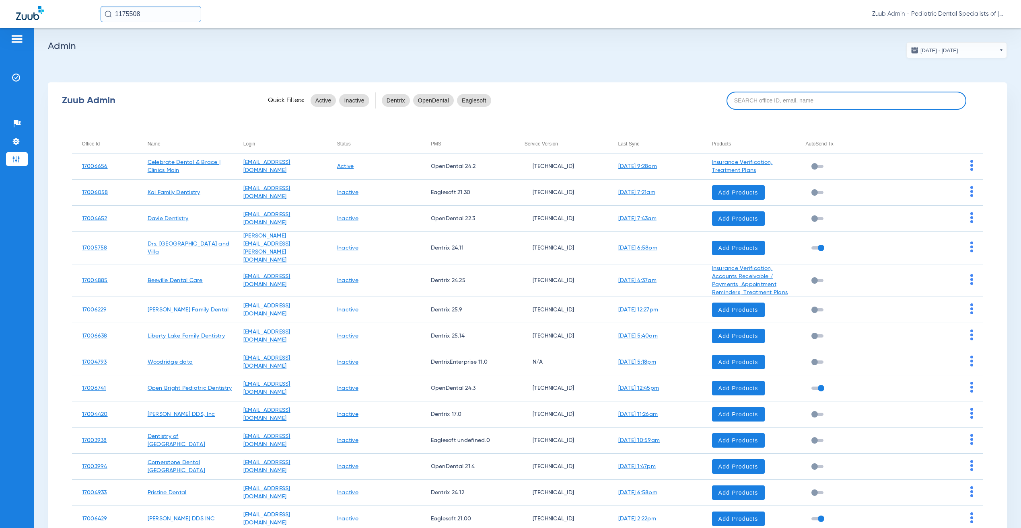
click at [766, 95] on input at bounding box center [846, 101] width 240 height 18
click at [763, 99] on input at bounding box center [846, 101] width 240 height 18
paste input "17004390"
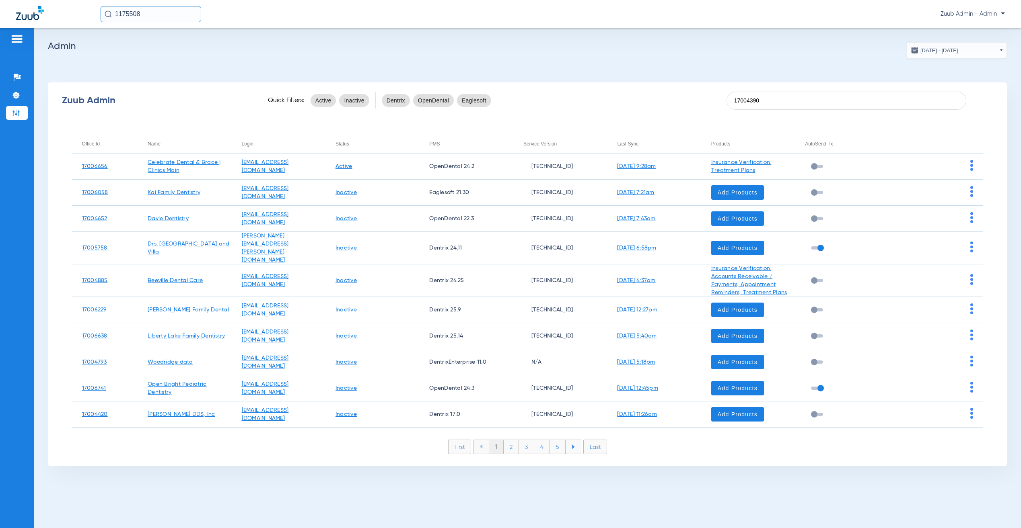
type input "17004390"
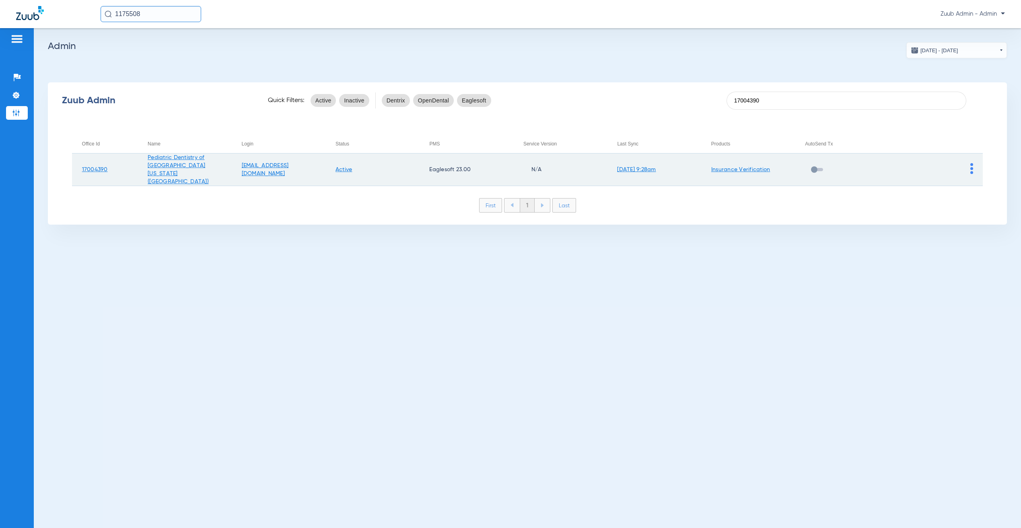
click at [971, 163] on img at bounding box center [971, 168] width 3 height 11
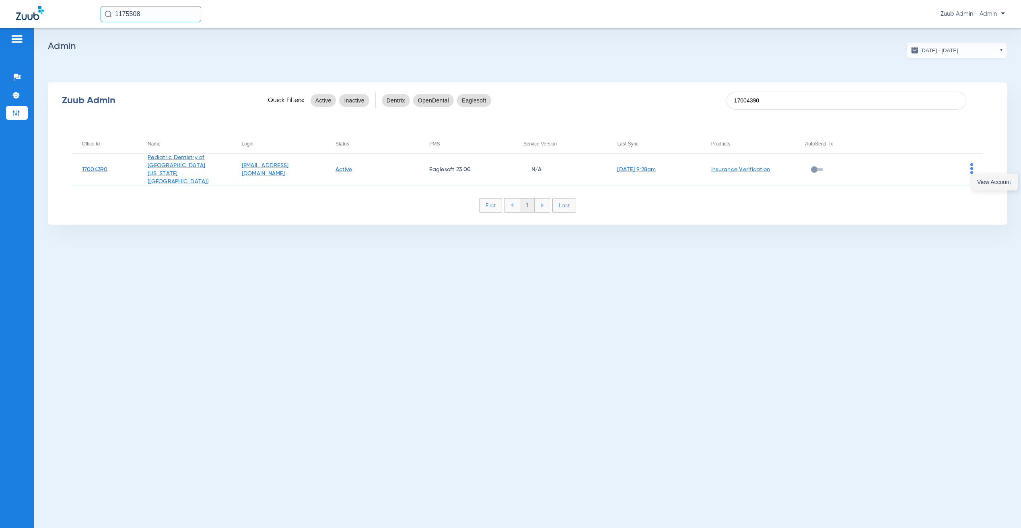
click at [981, 180] on span "View Account" at bounding box center [994, 182] width 34 height 6
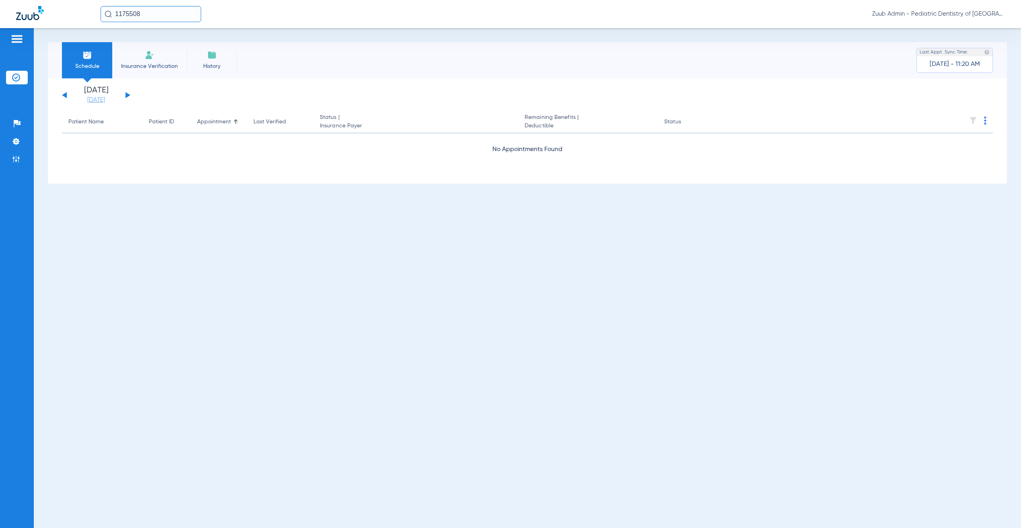
click at [100, 98] on link "[DATE]" at bounding box center [96, 100] width 48 height 8
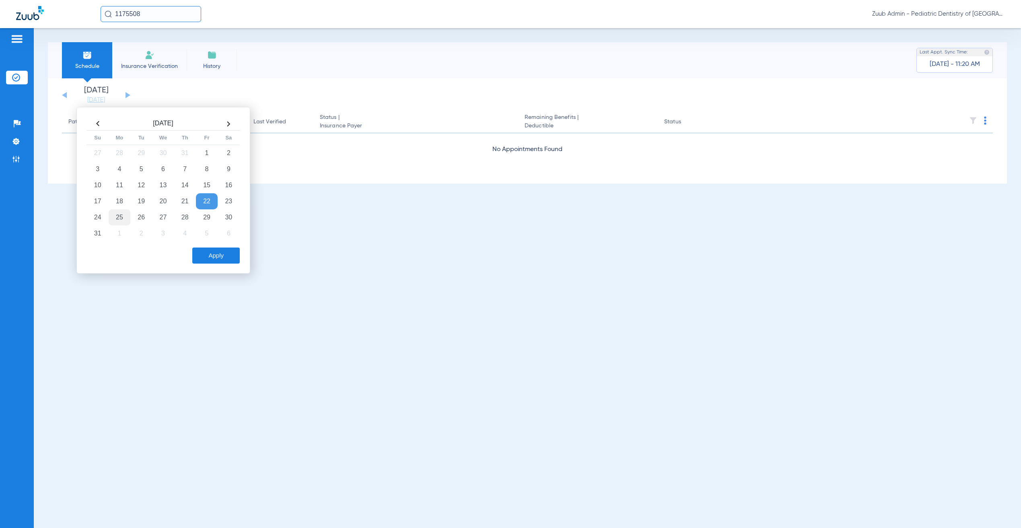
click at [123, 218] on td "25" at bounding box center [120, 218] width 22 height 16
click at [212, 253] on button "Apply" at bounding box center [215, 256] width 47 height 16
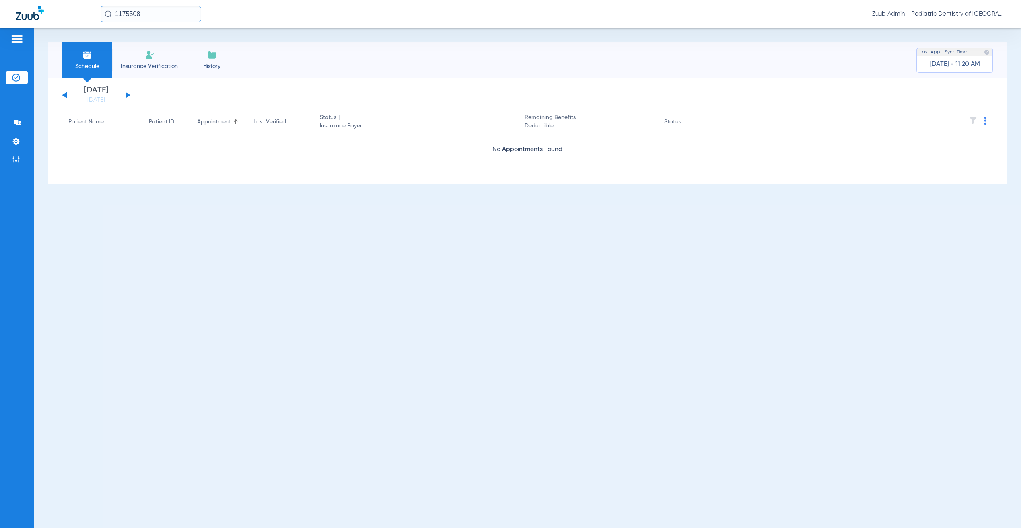
click at [128, 94] on button at bounding box center [127, 95] width 5 height 6
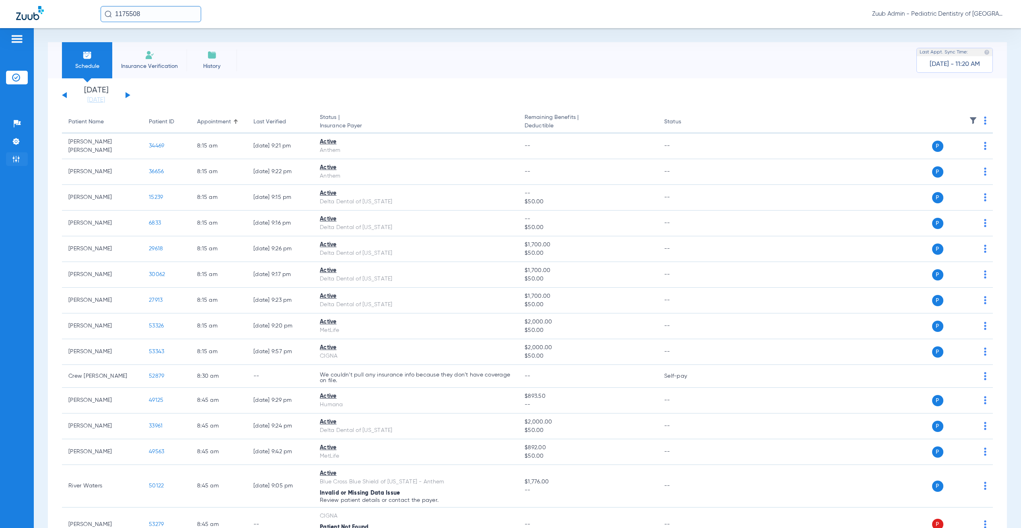
click at [20, 161] on li "Admin" at bounding box center [17, 159] width 22 height 14
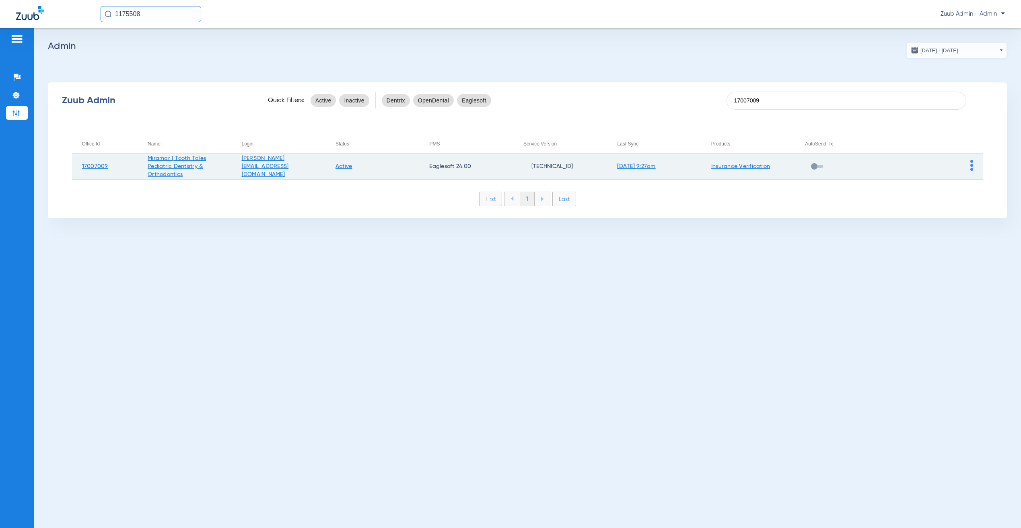
click at [972, 163] on img at bounding box center [971, 165] width 3 height 11
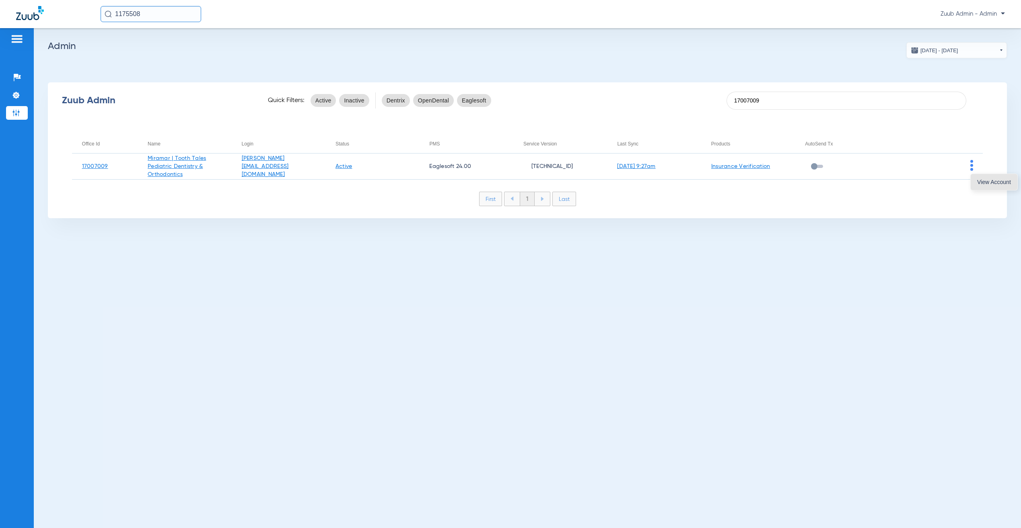
click at [988, 183] on span "View Account" at bounding box center [994, 182] width 34 height 6
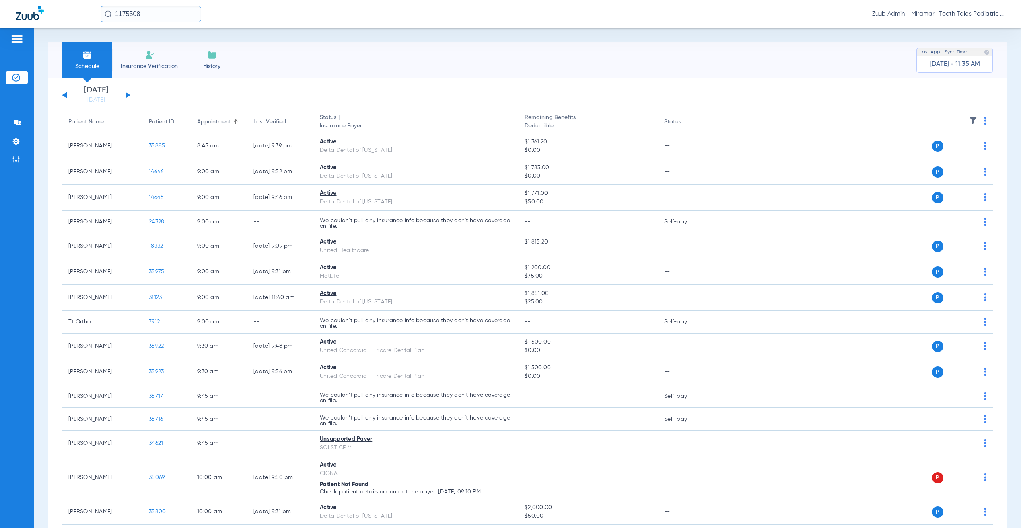
click at [179, 20] on input "1175508" at bounding box center [151, 14] width 101 height 16
paste input "27334"
type input "27334"
click at [206, 47] on td "27334" at bounding box center [214, 42] width 17 height 11
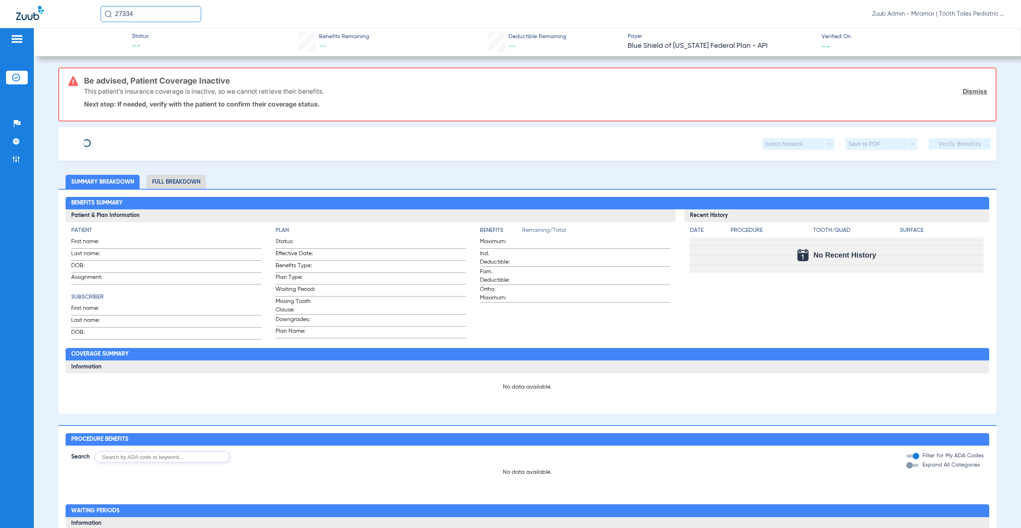
type input "Mitchell"
type input "Metellus"
type input "04/17/1982"
type input "R59325078"
type input "112"
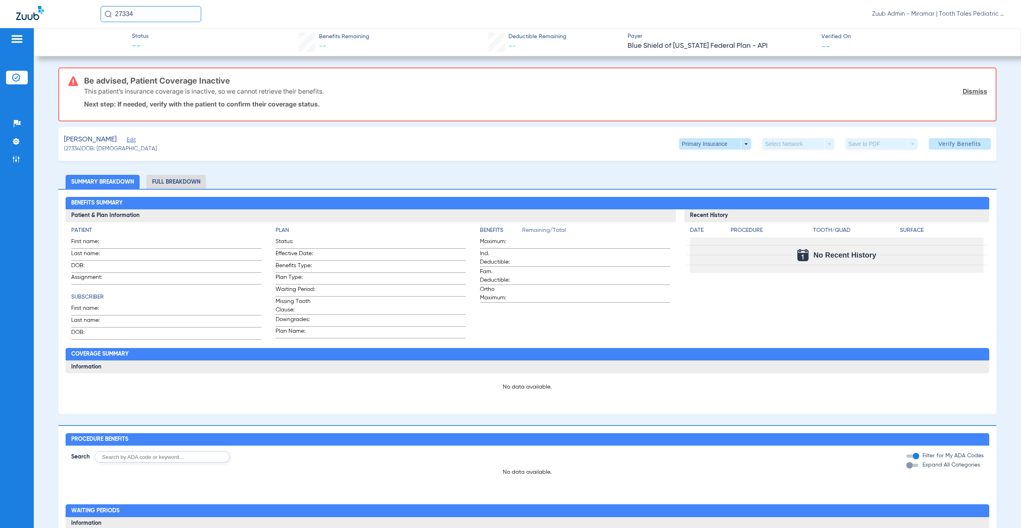
click at [132, 140] on span "Edit" at bounding box center [130, 141] width 7 height 8
